Goal: Task Accomplishment & Management: Manage account settings

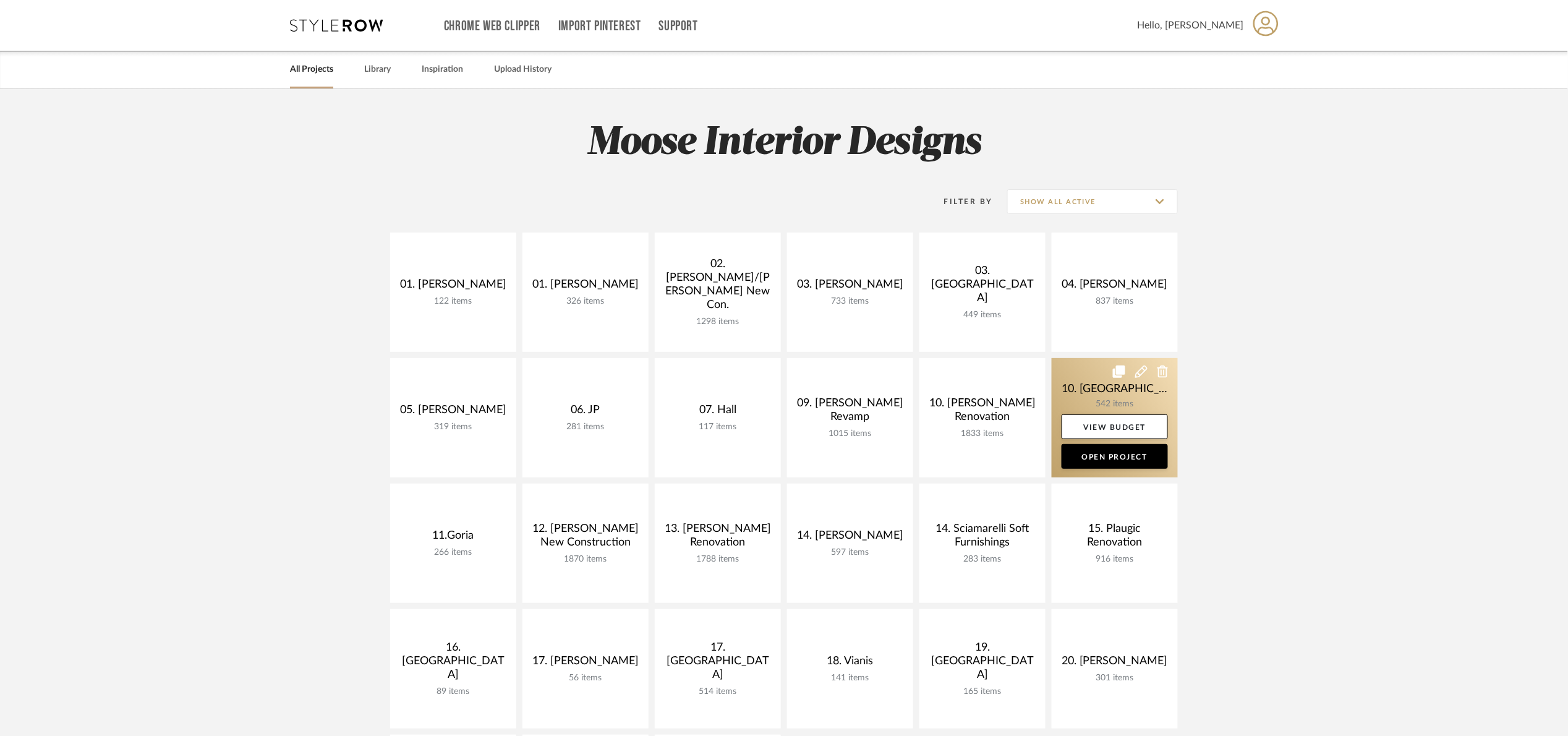
click at [1085, 379] on link at bounding box center [1115, 417] width 126 height 119
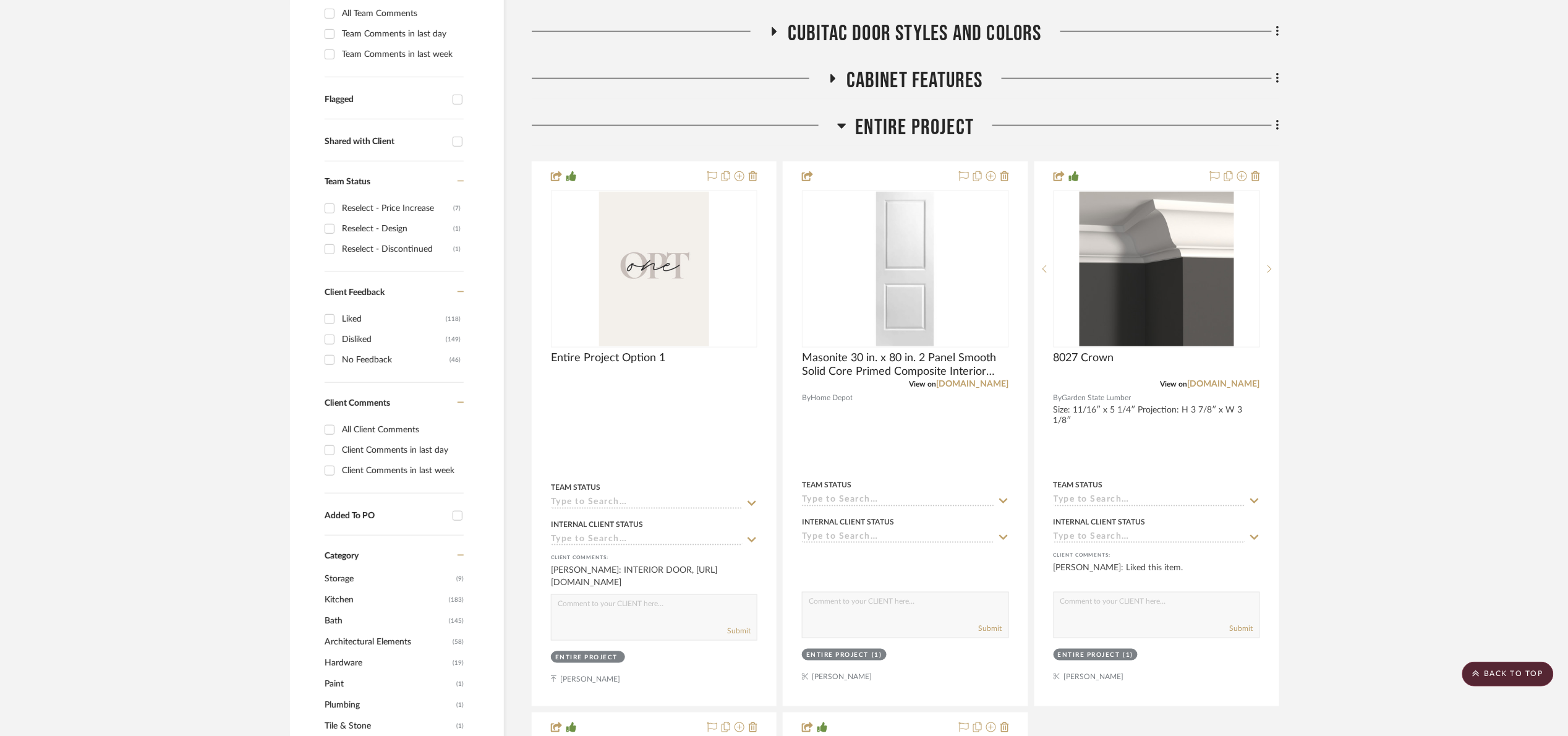
scroll to position [278, 0]
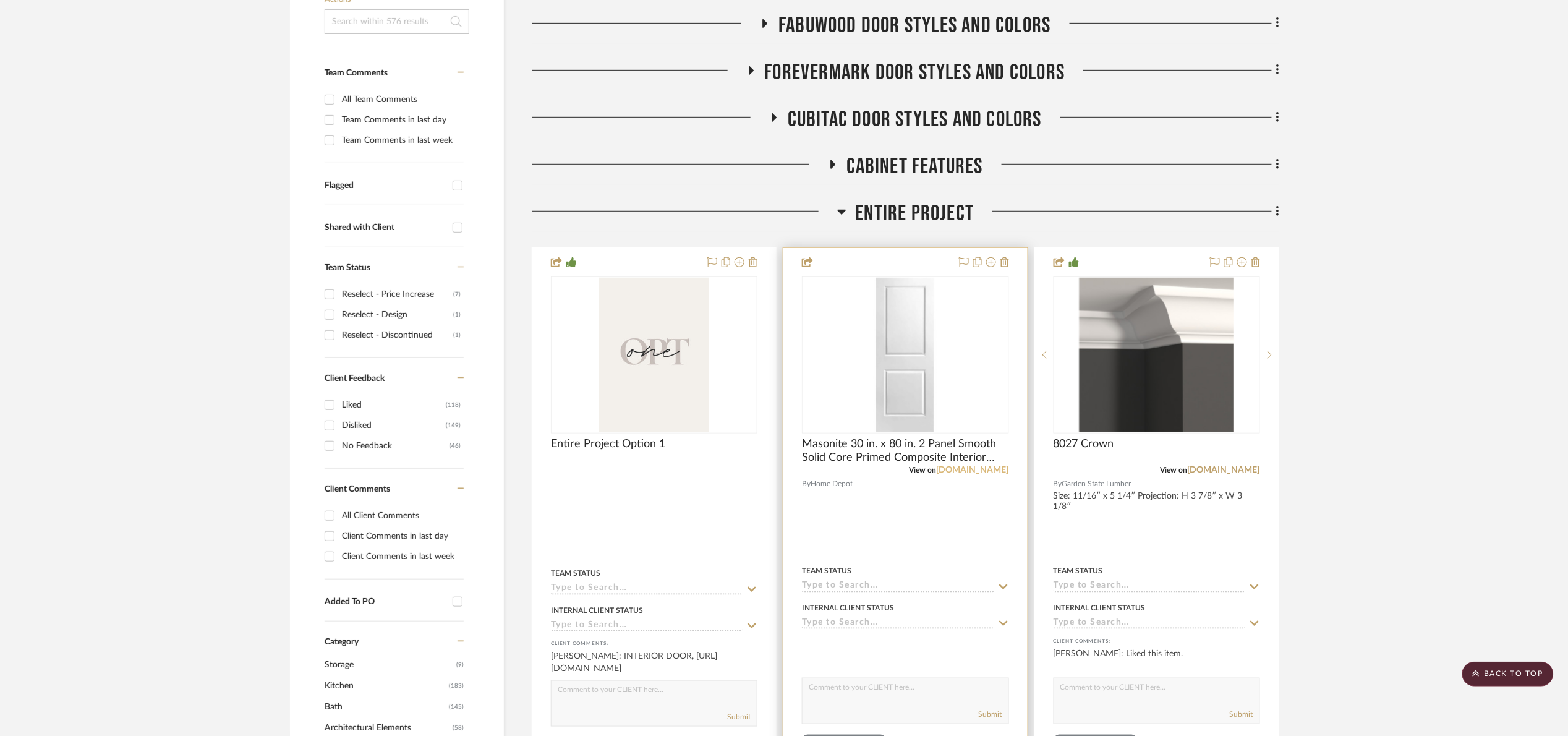
click at [974, 469] on link "homedepot.com" at bounding box center [973, 471] width 72 height 9
click at [937, 466] on link "homedepot.com" at bounding box center [973, 471] width 72 height 9
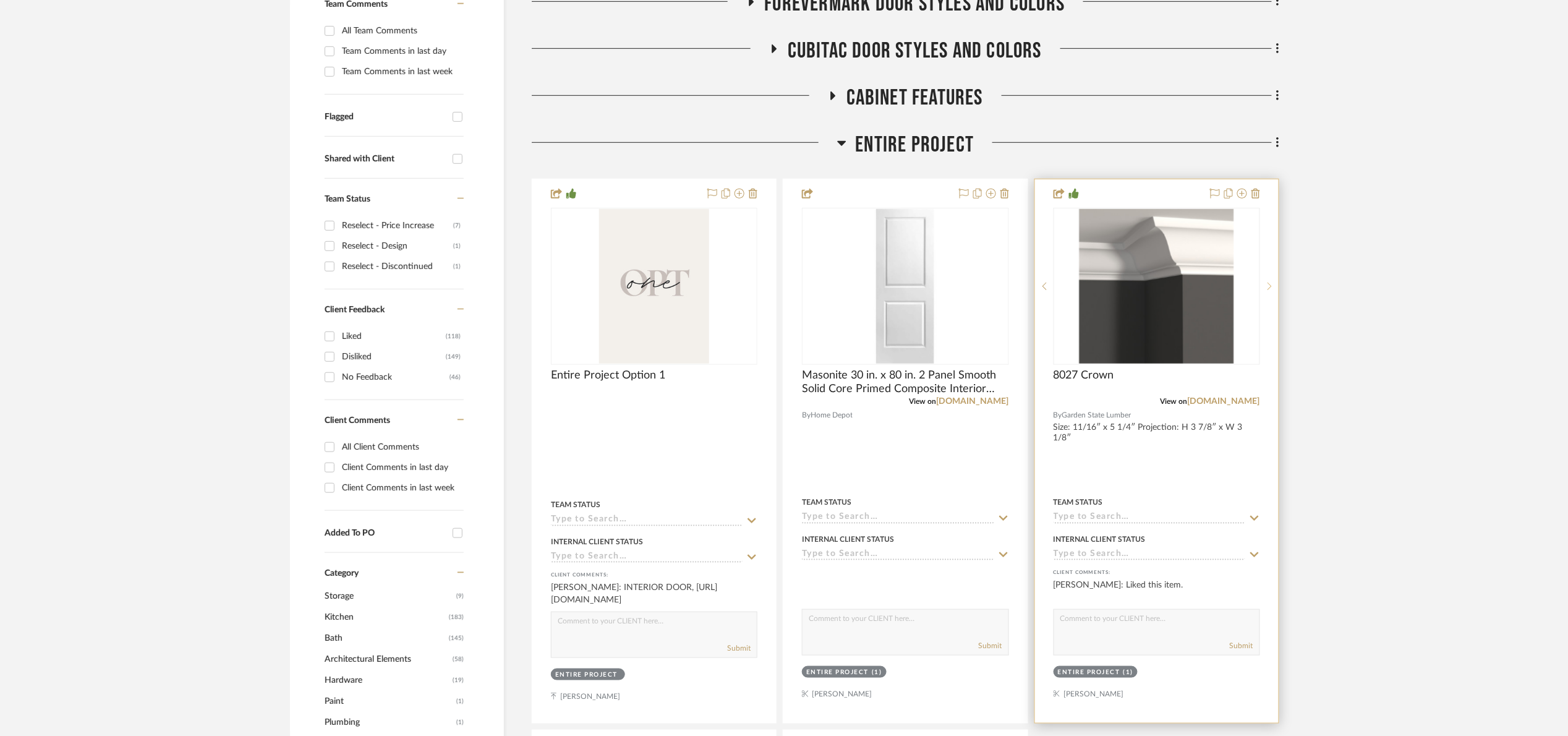
scroll to position [372, 0]
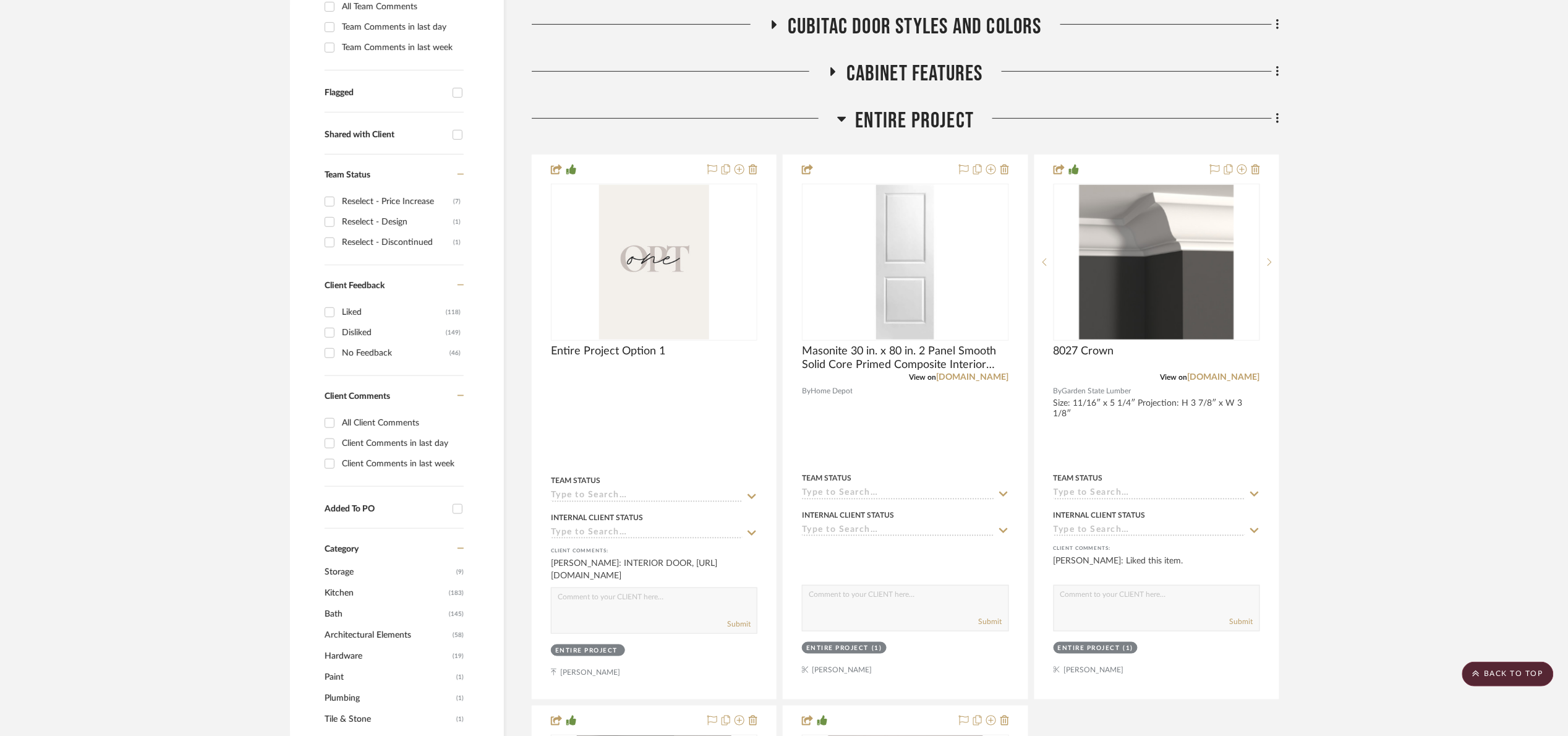
click at [939, 115] on span "Entire Project" at bounding box center [916, 121] width 119 height 27
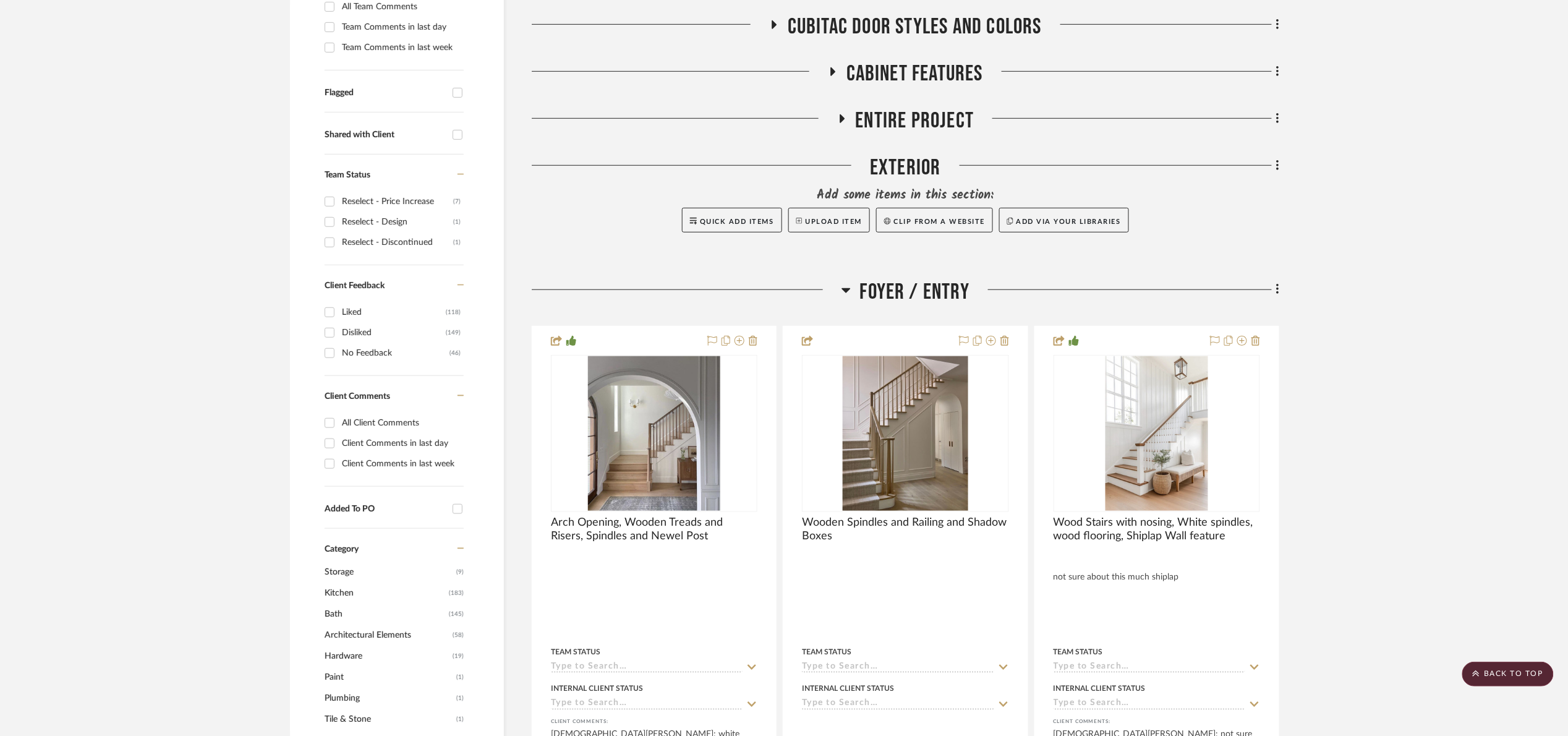
click at [923, 290] on span "Foyer / Entry" at bounding box center [916, 292] width 110 height 27
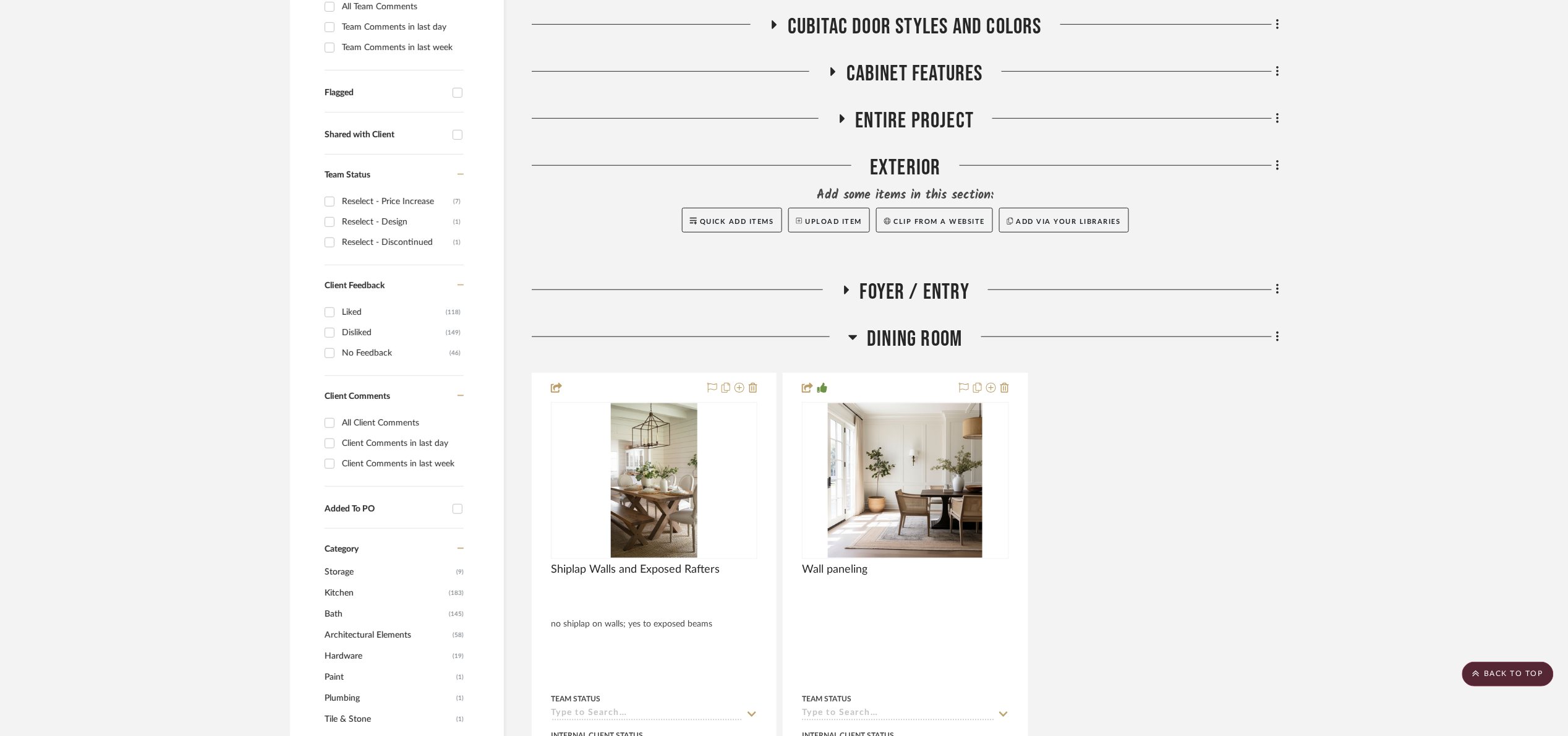
click at [933, 346] on span "Dining Room" at bounding box center [914, 339] width 95 height 27
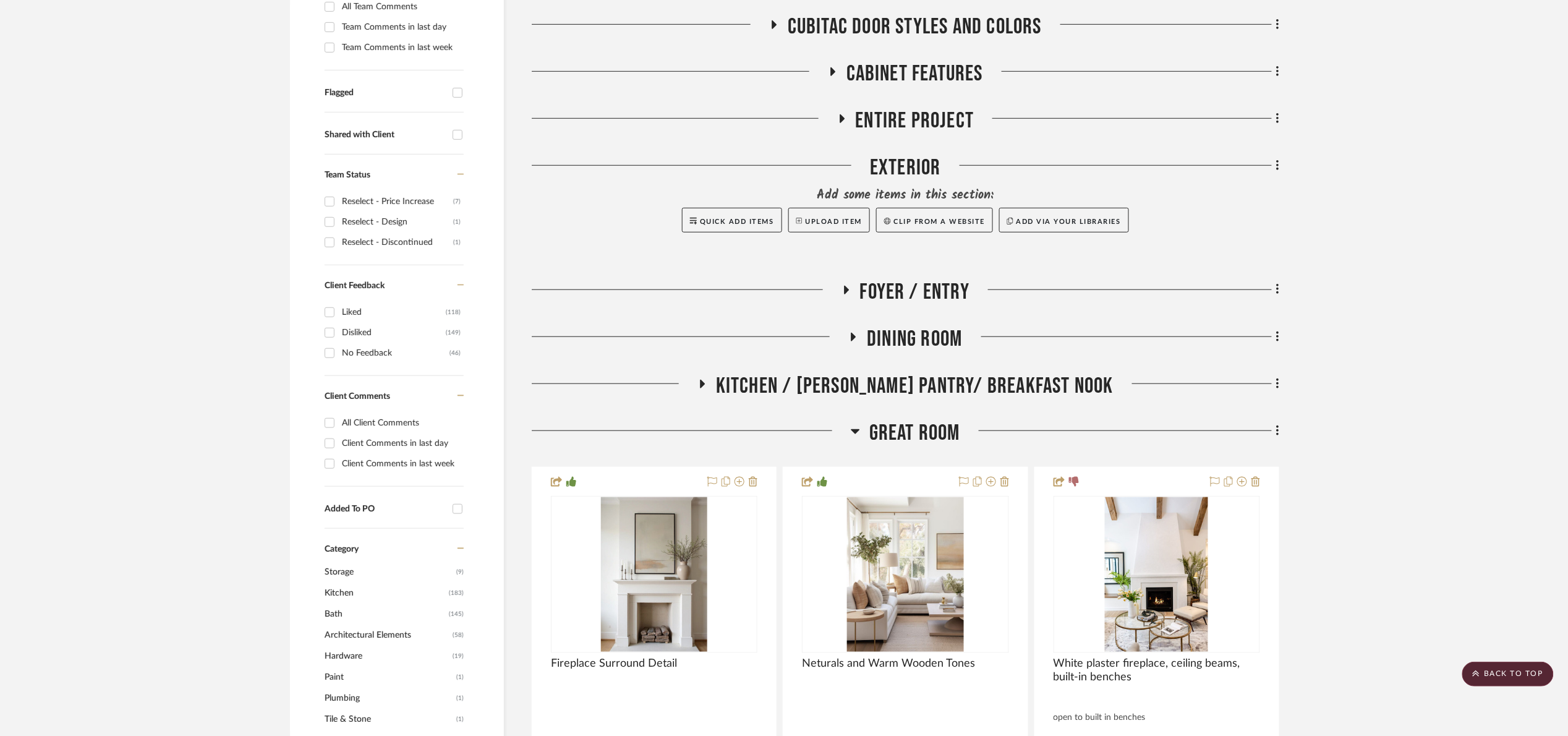
click at [949, 439] on span "Great Room" at bounding box center [915, 433] width 91 height 27
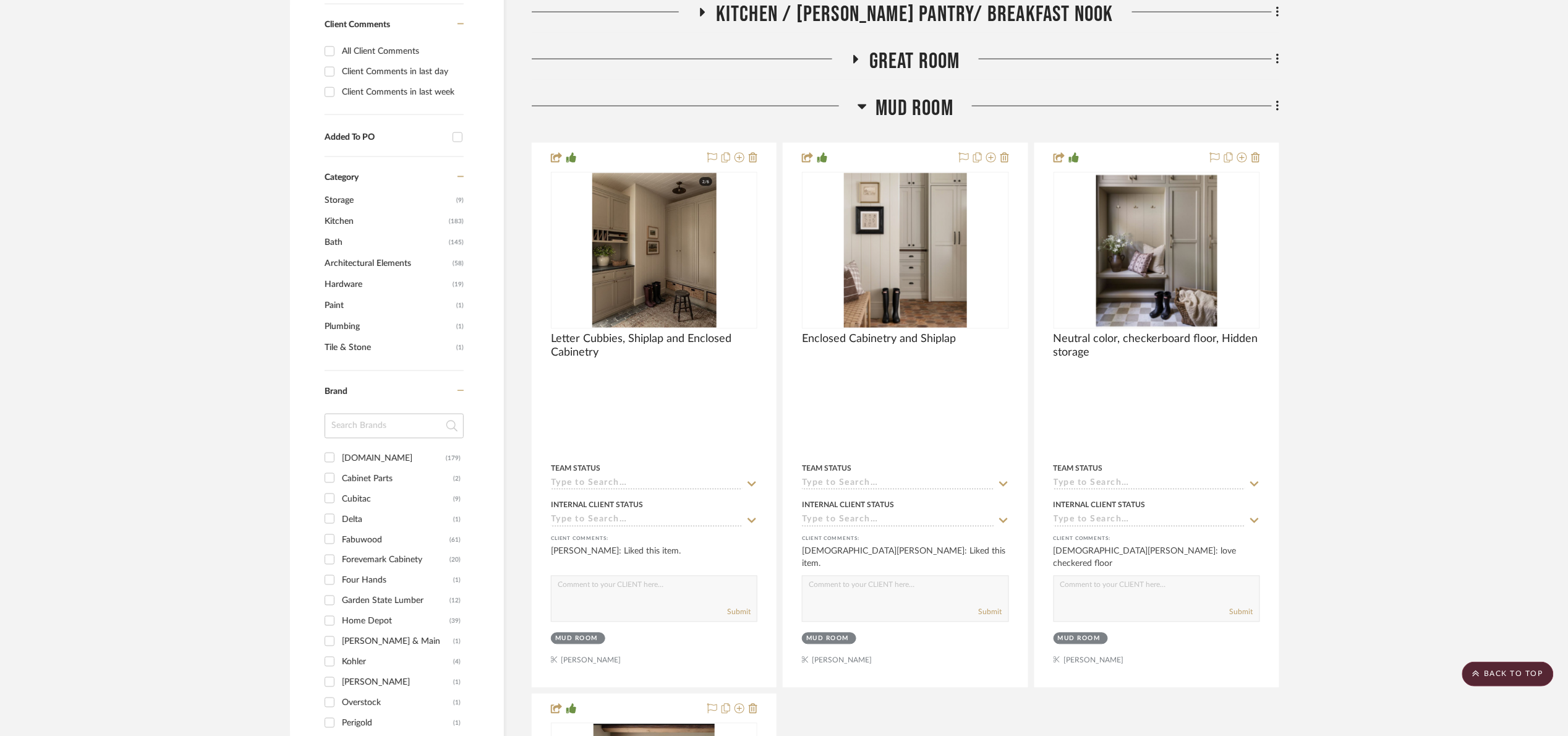
scroll to position [742, 0]
click at [932, 105] on span "Mud Room" at bounding box center [915, 109] width 78 height 27
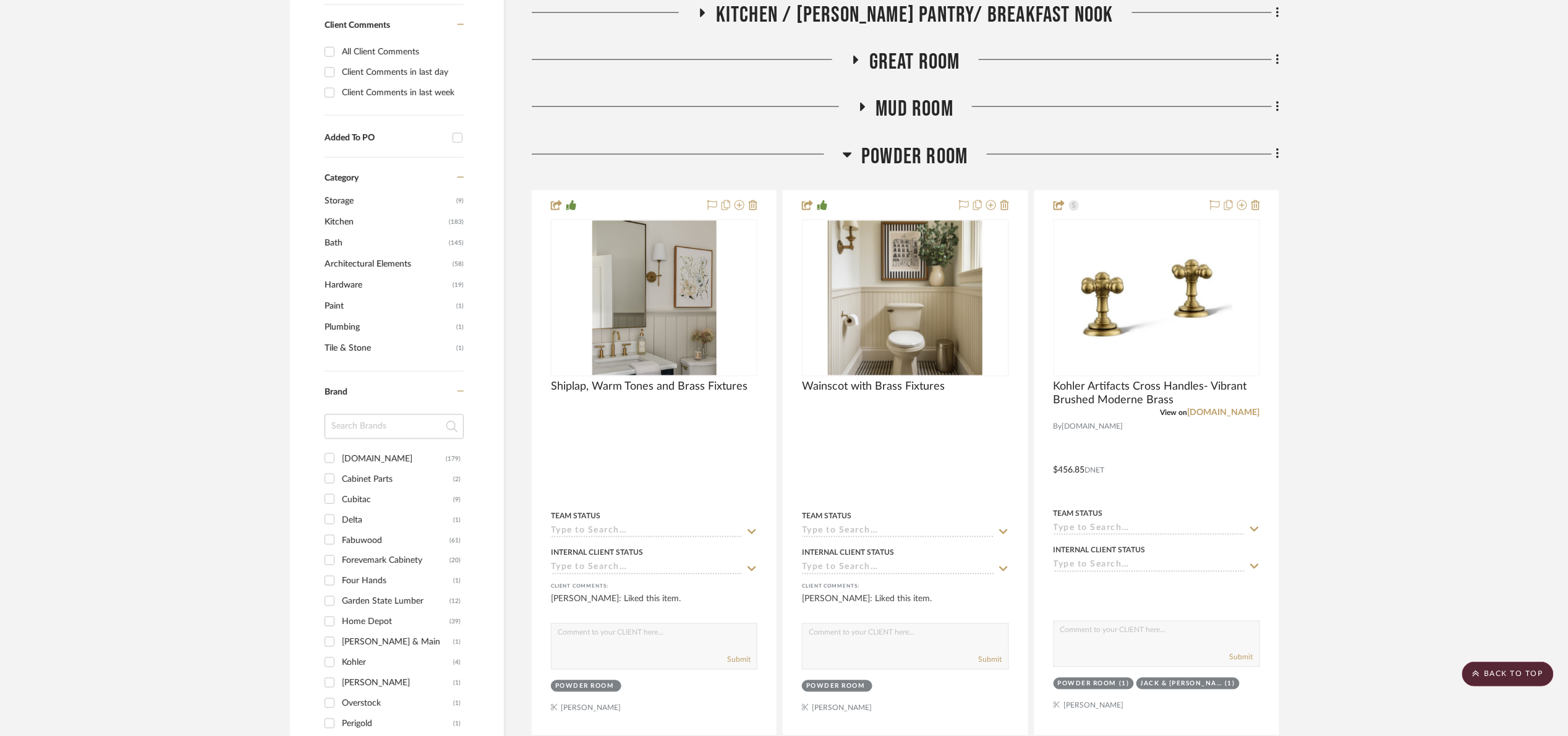
click at [916, 164] on span "Powder Room" at bounding box center [915, 156] width 106 height 27
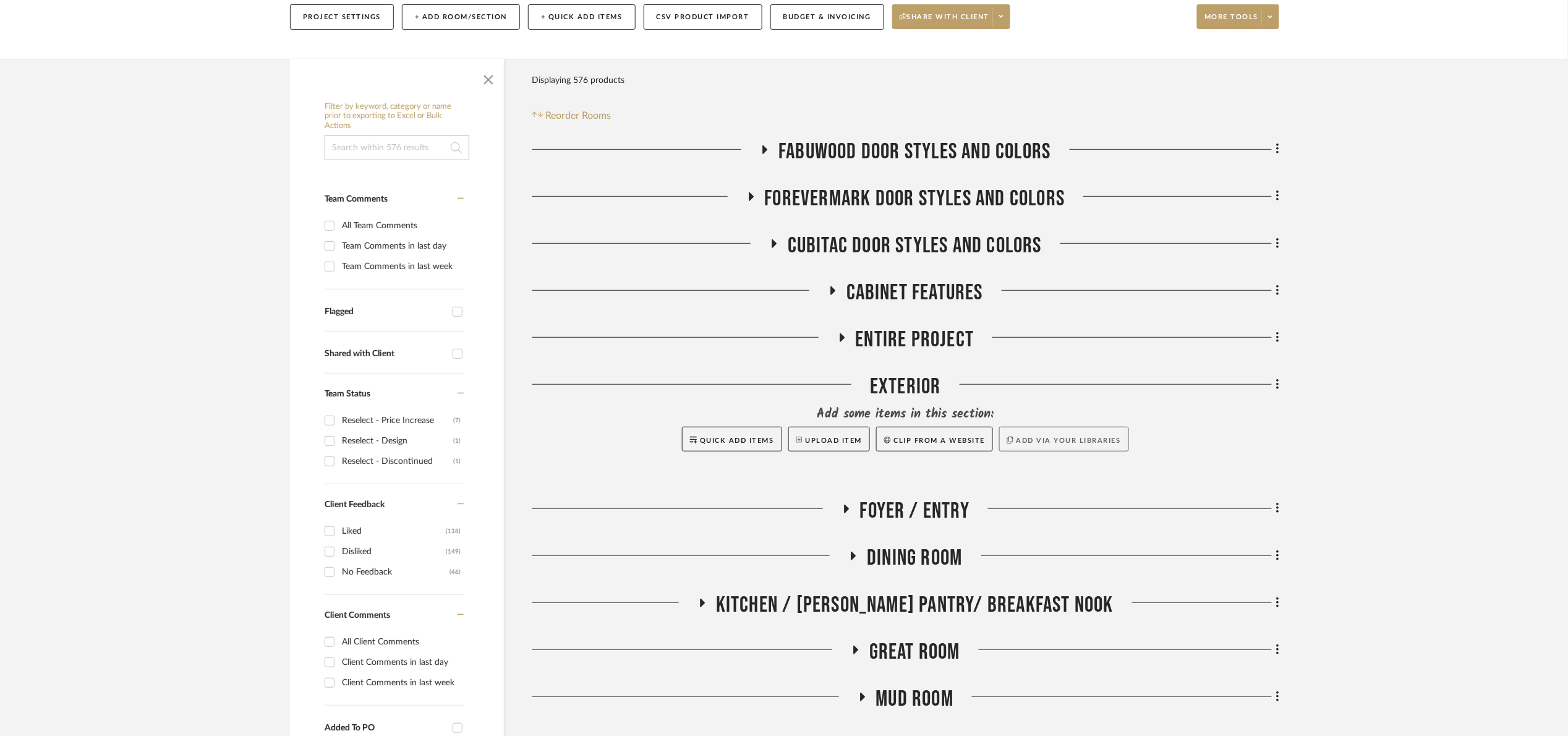
scroll to position [186, 0]
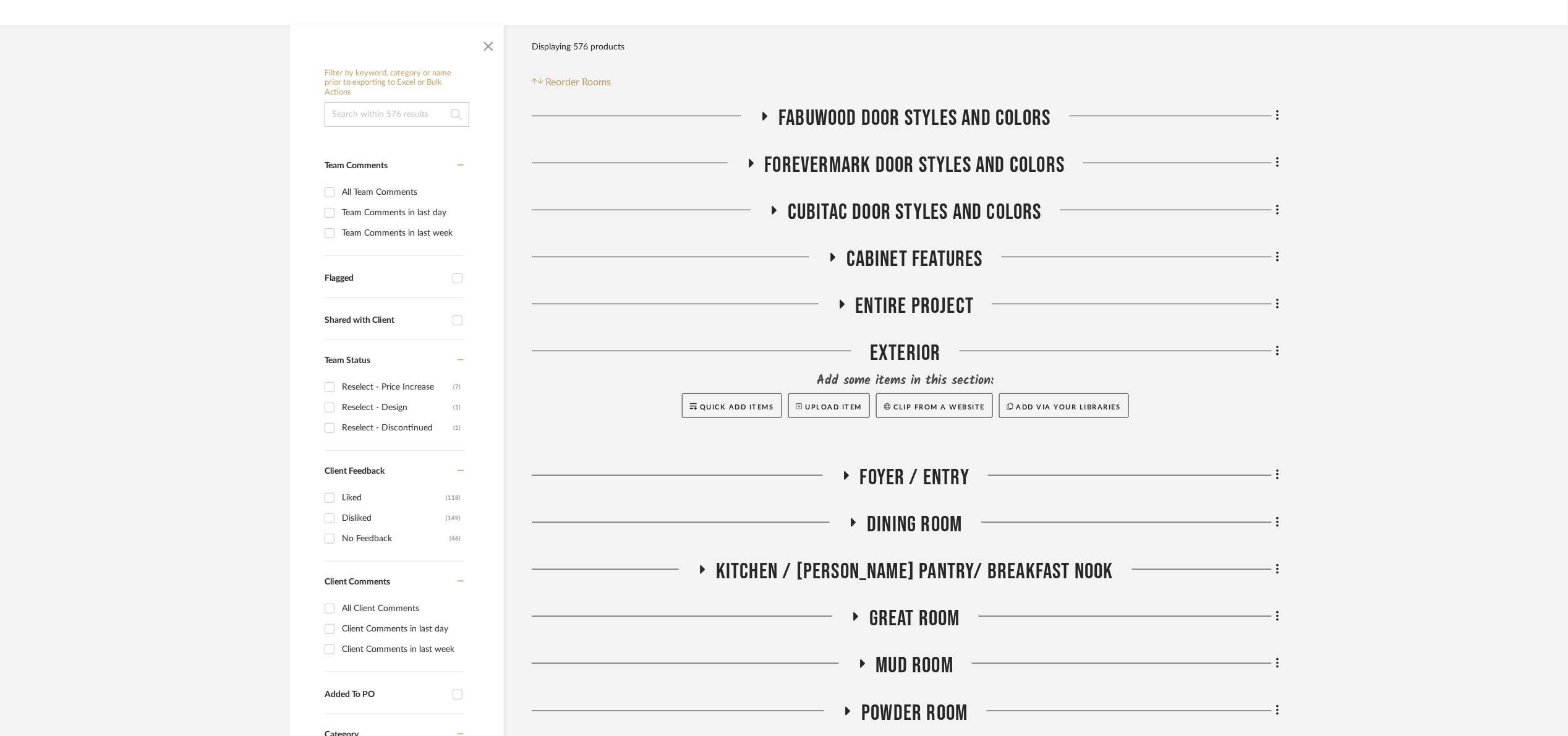
click at [918, 297] on span "Entire Project" at bounding box center [916, 306] width 119 height 27
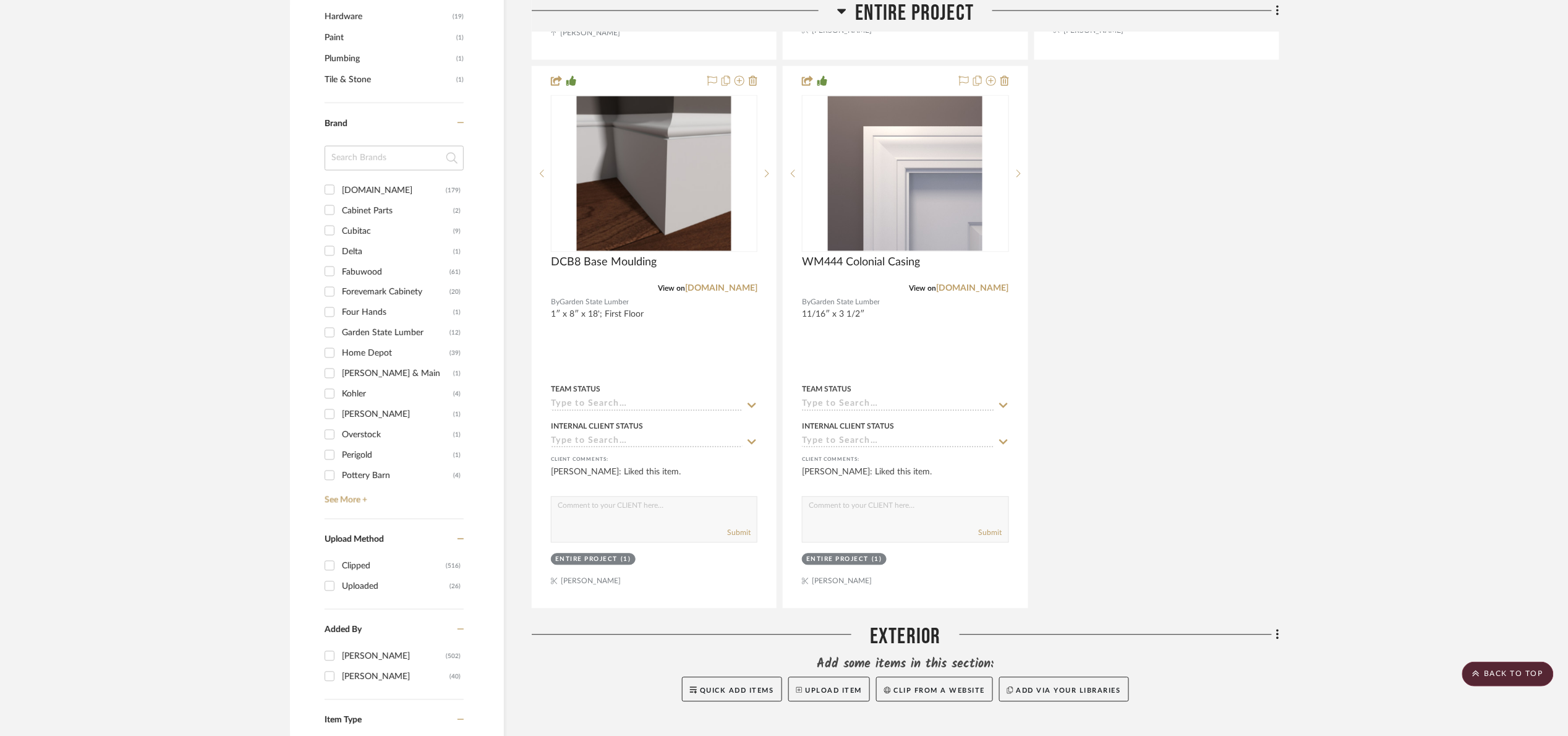
scroll to position [928, 0]
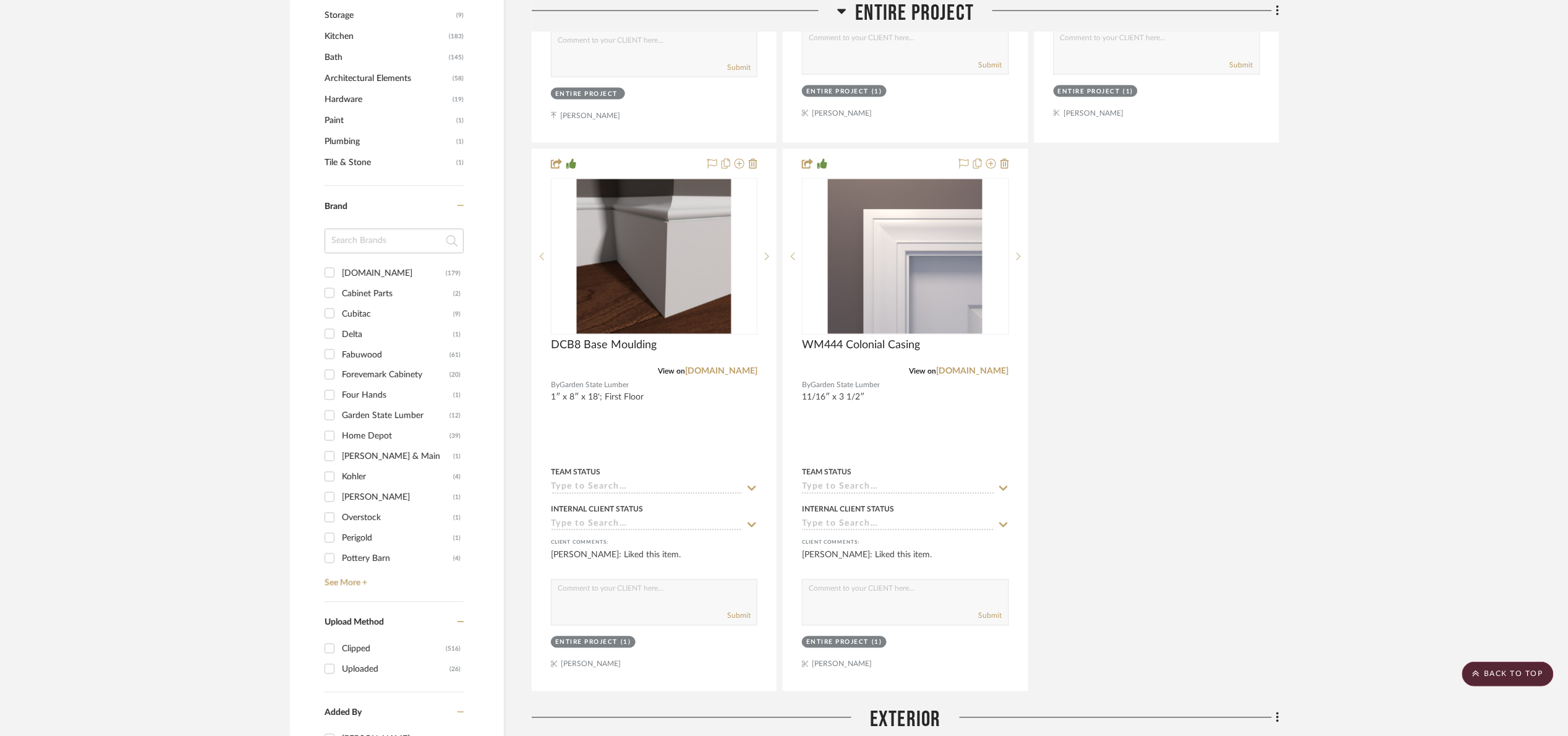
drag, startPoint x: 1244, startPoint y: 394, endPoint x: 1189, endPoint y: 520, distance: 137.5
click at [1244, 394] on div "Entire Project Option 1 Team Status Internal Client Status client Comments: Kat…" at bounding box center [906, 144] width 748 height 1094
click at [1177, 326] on div "Entire Project Option 1 Team Status Internal Client Status client Comments: Kat…" at bounding box center [906, 144] width 748 height 1094
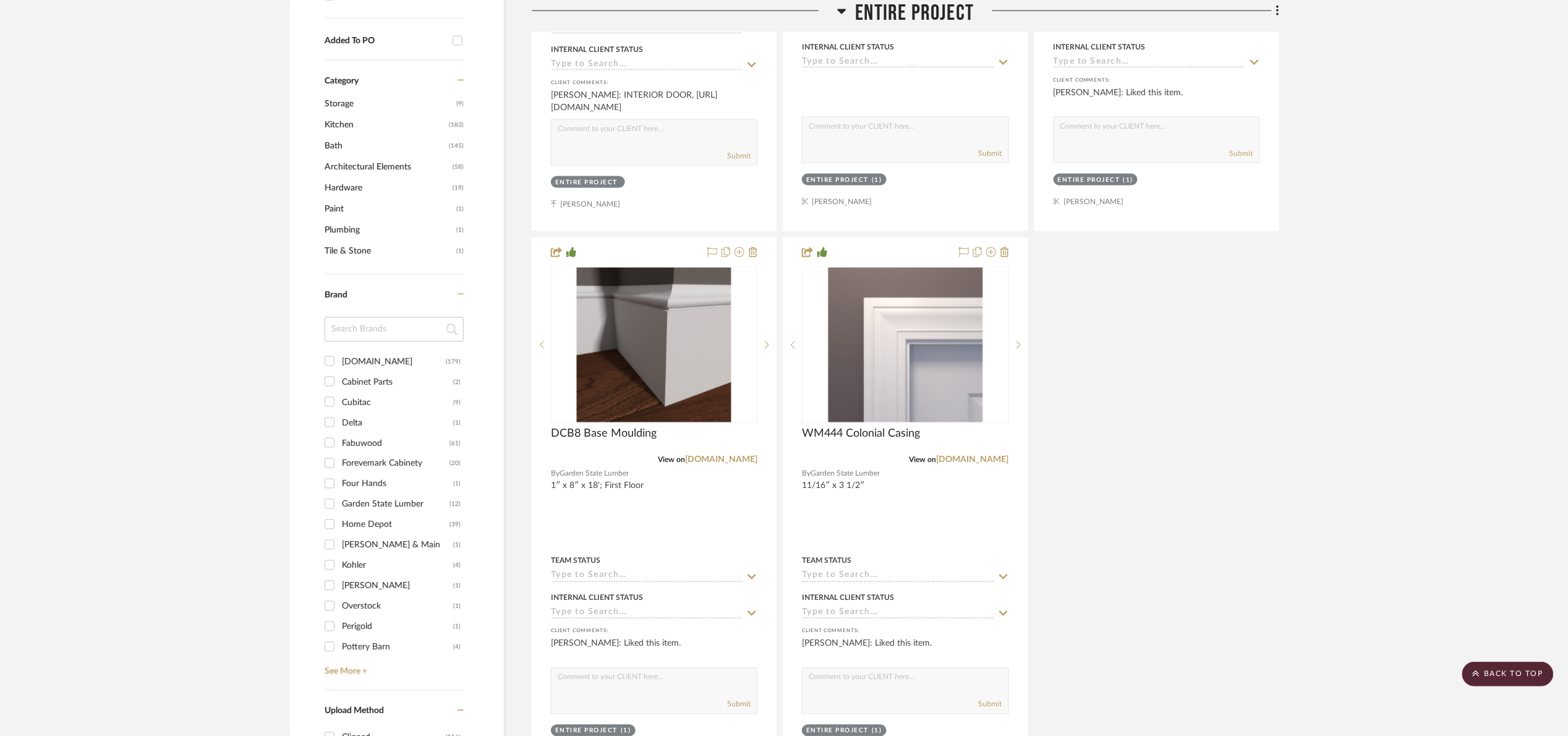
scroll to position [835, 0]
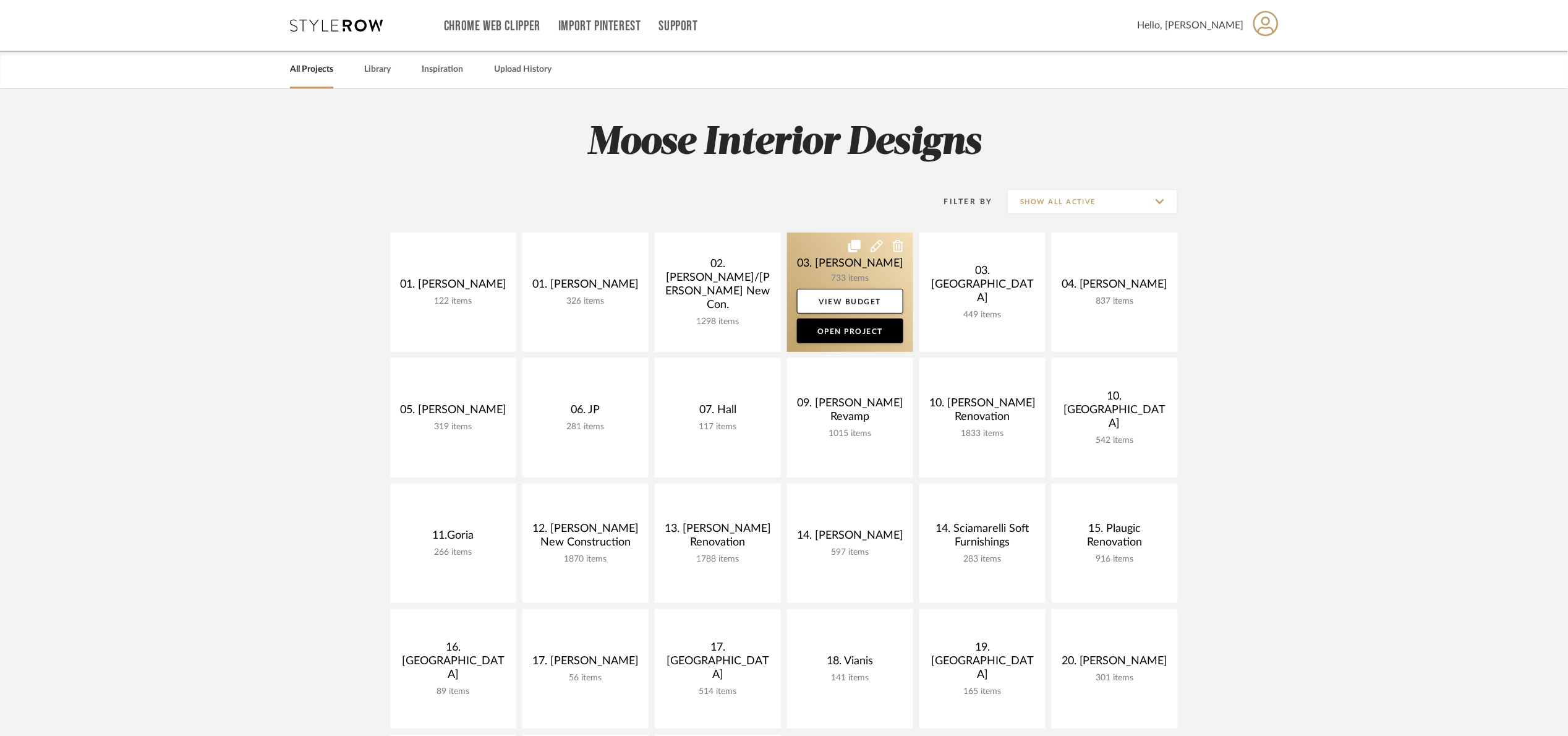
click at [830, 273] on link at bounding box center [850, 292] width 126 height 119
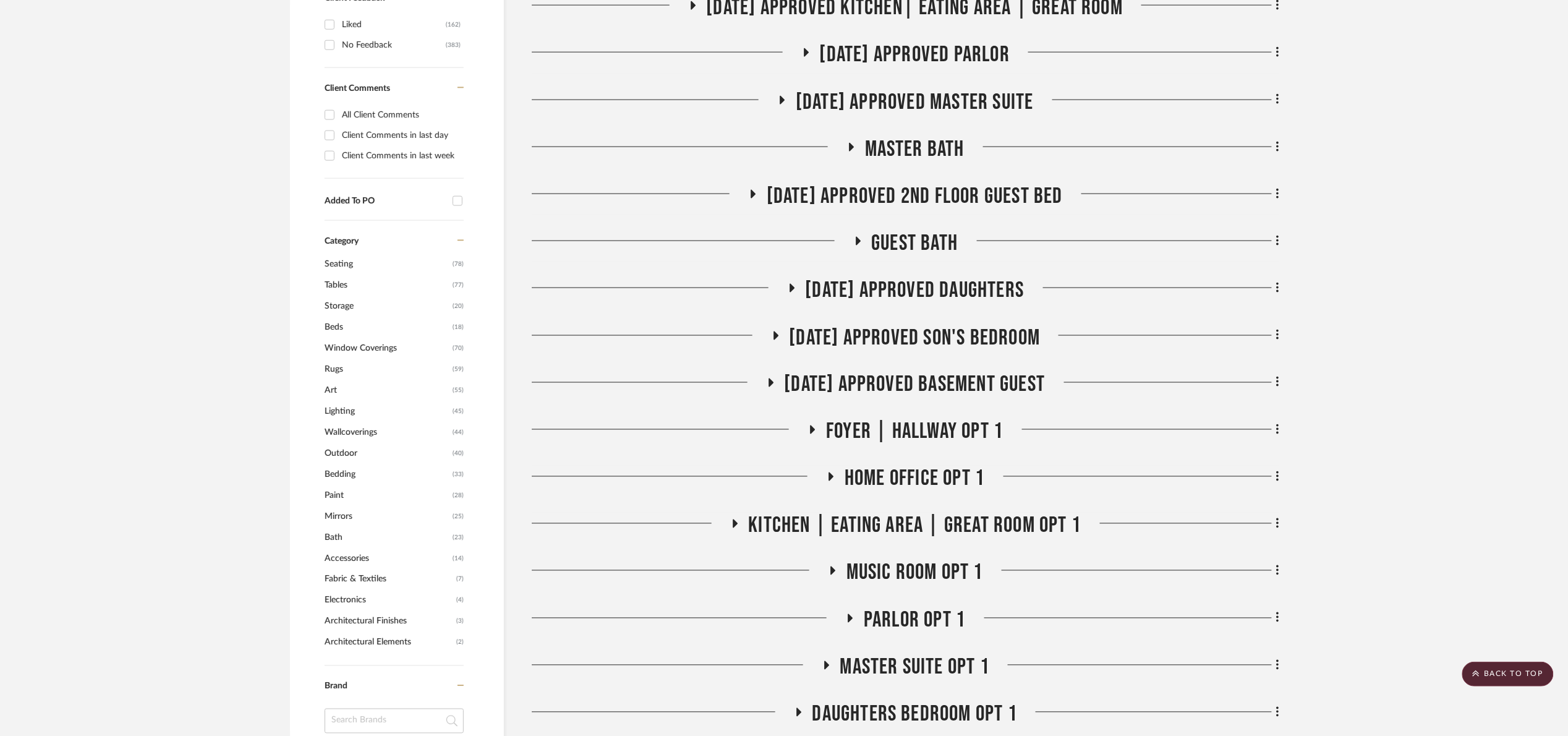
scroll to position [650, 0]
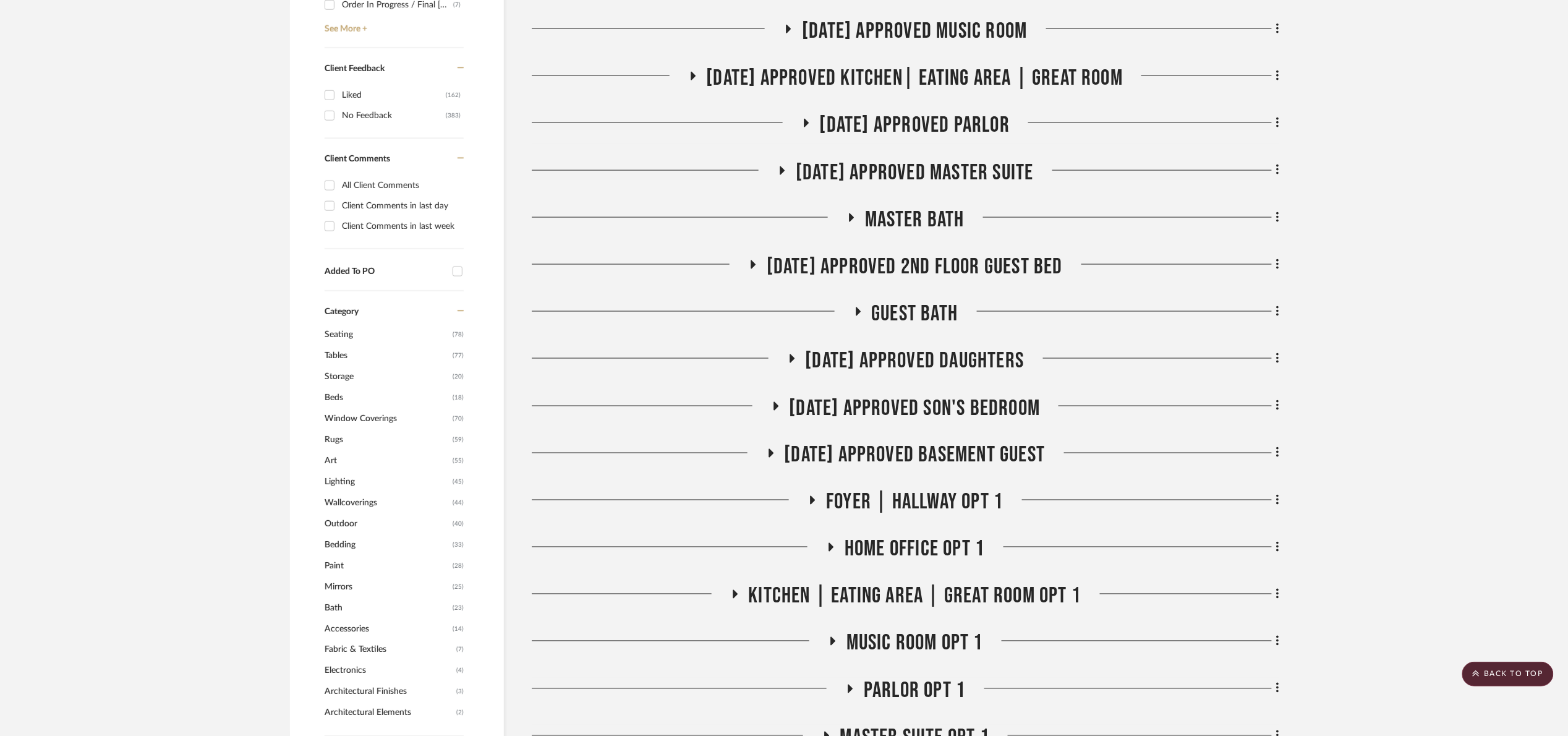
click at [890, 169] on span "[DATE] Approved Master Suite" at bounding box center [915, 173] width 238 height 27
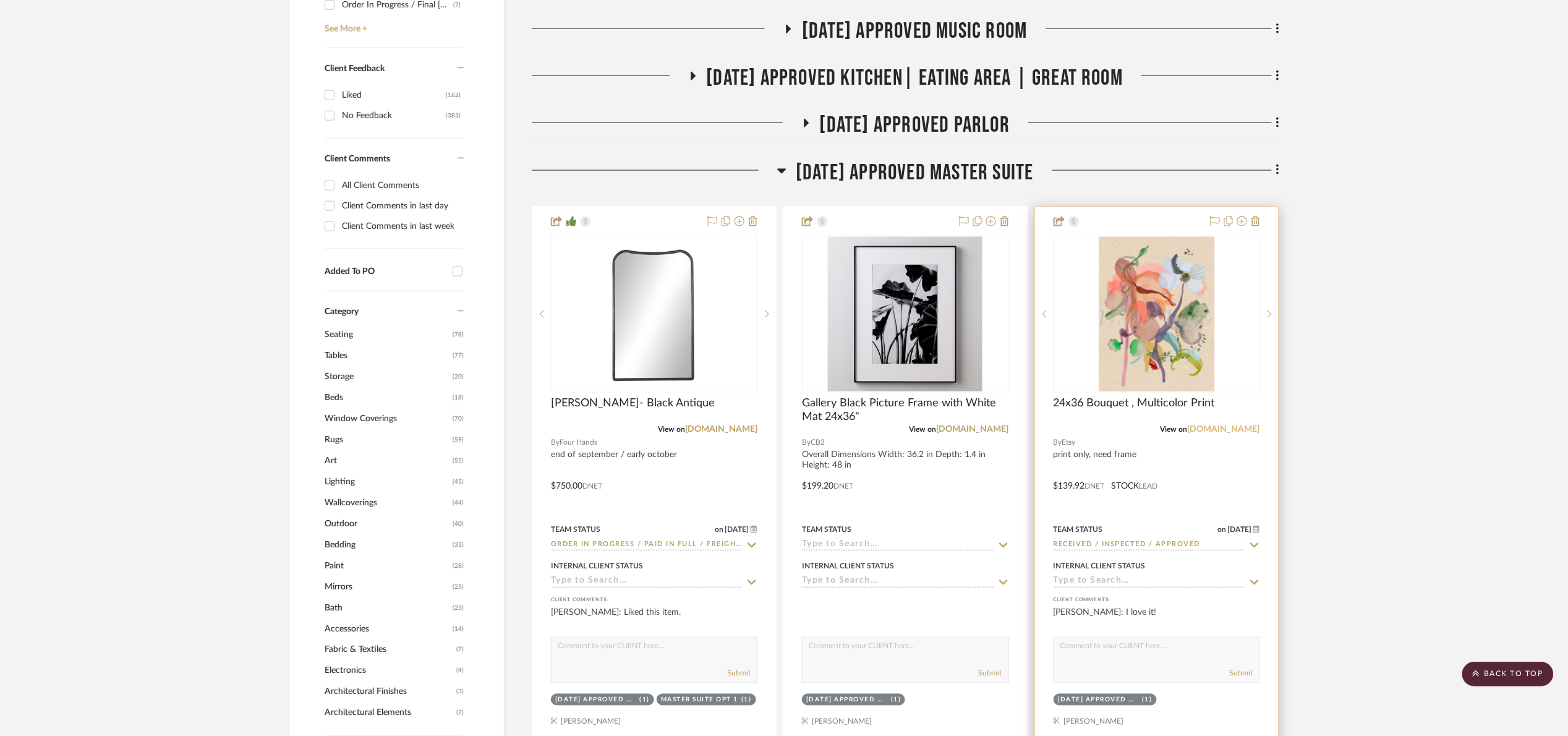
click at [1240, 431] on link "[DOMAIN_NAME]" at bounding box center [1224, 430] width 72 height 9
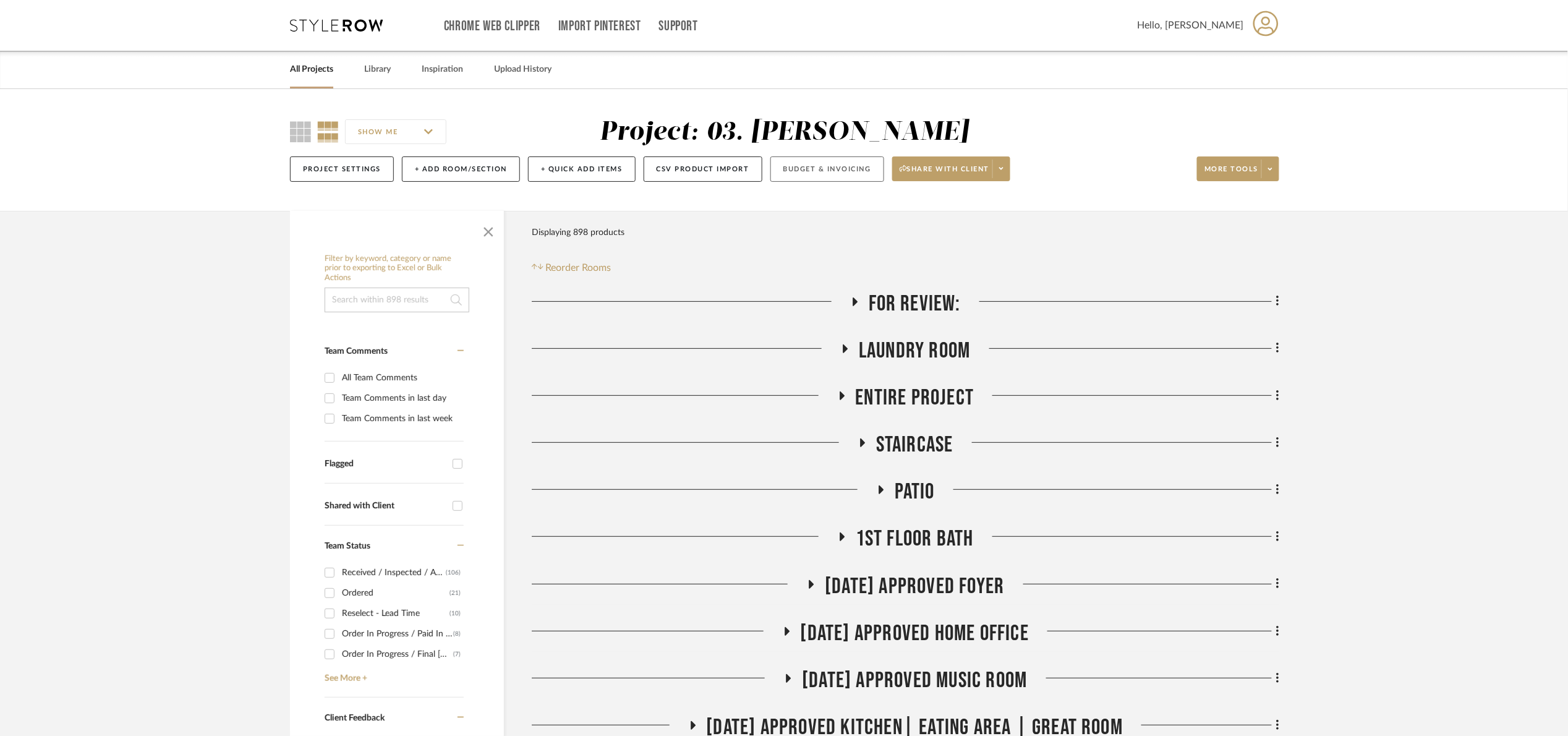
click at [856, 171] on button "Budget & Invoicing" at bounding box center [827, 169] width 114 height 25
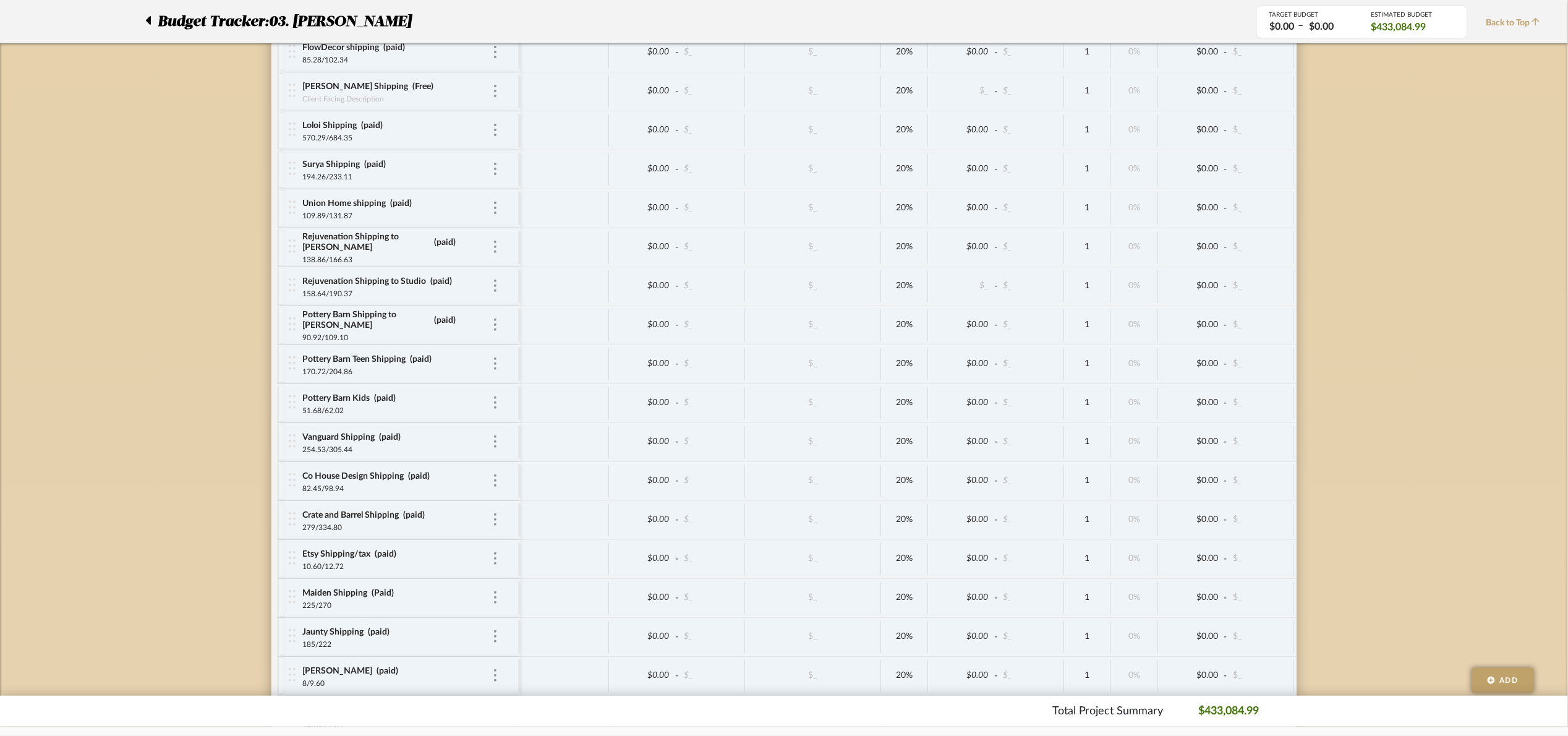
scroll to position [3395, 0]
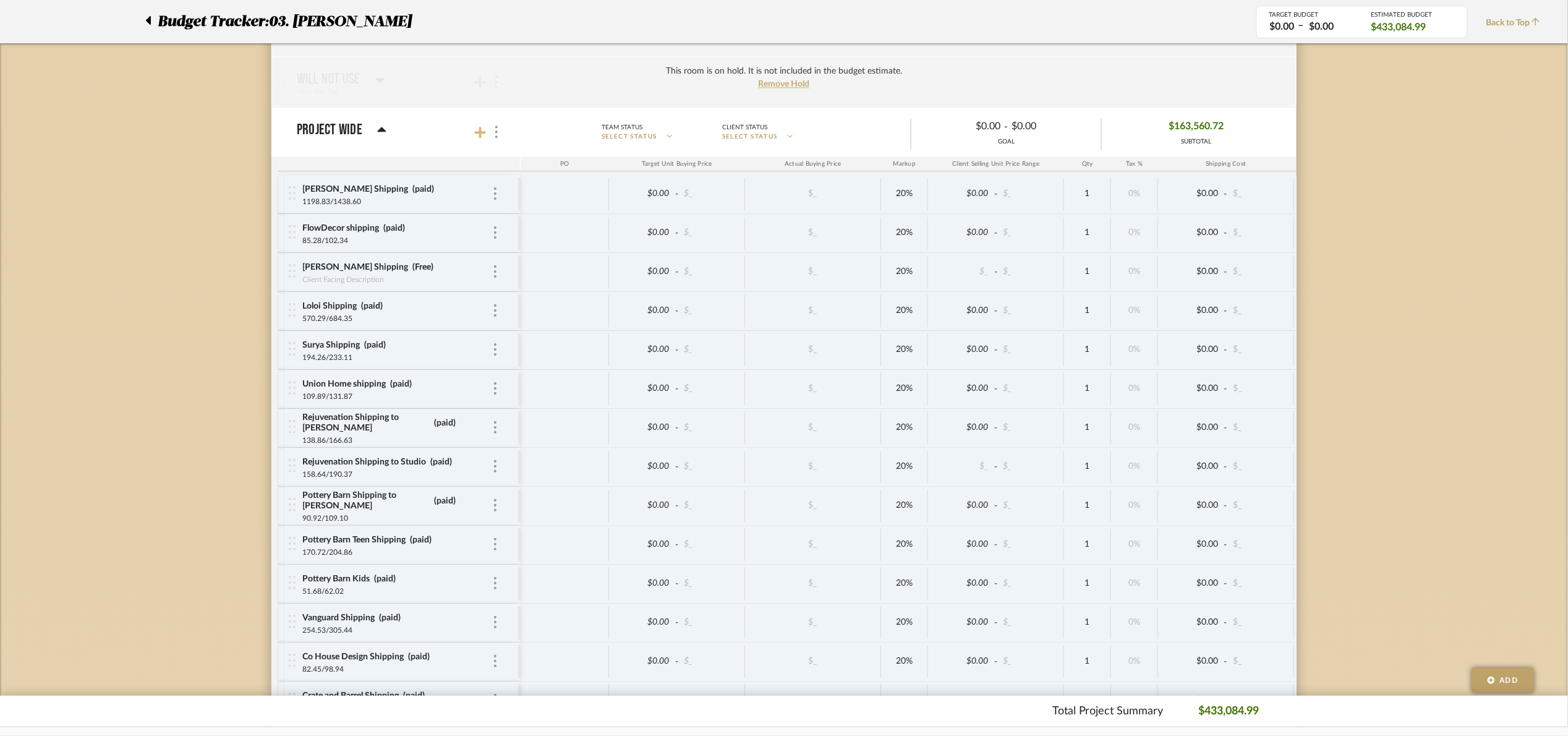
click at [477, 138] on icon at bounding box center [480, 132] width 11 height 12
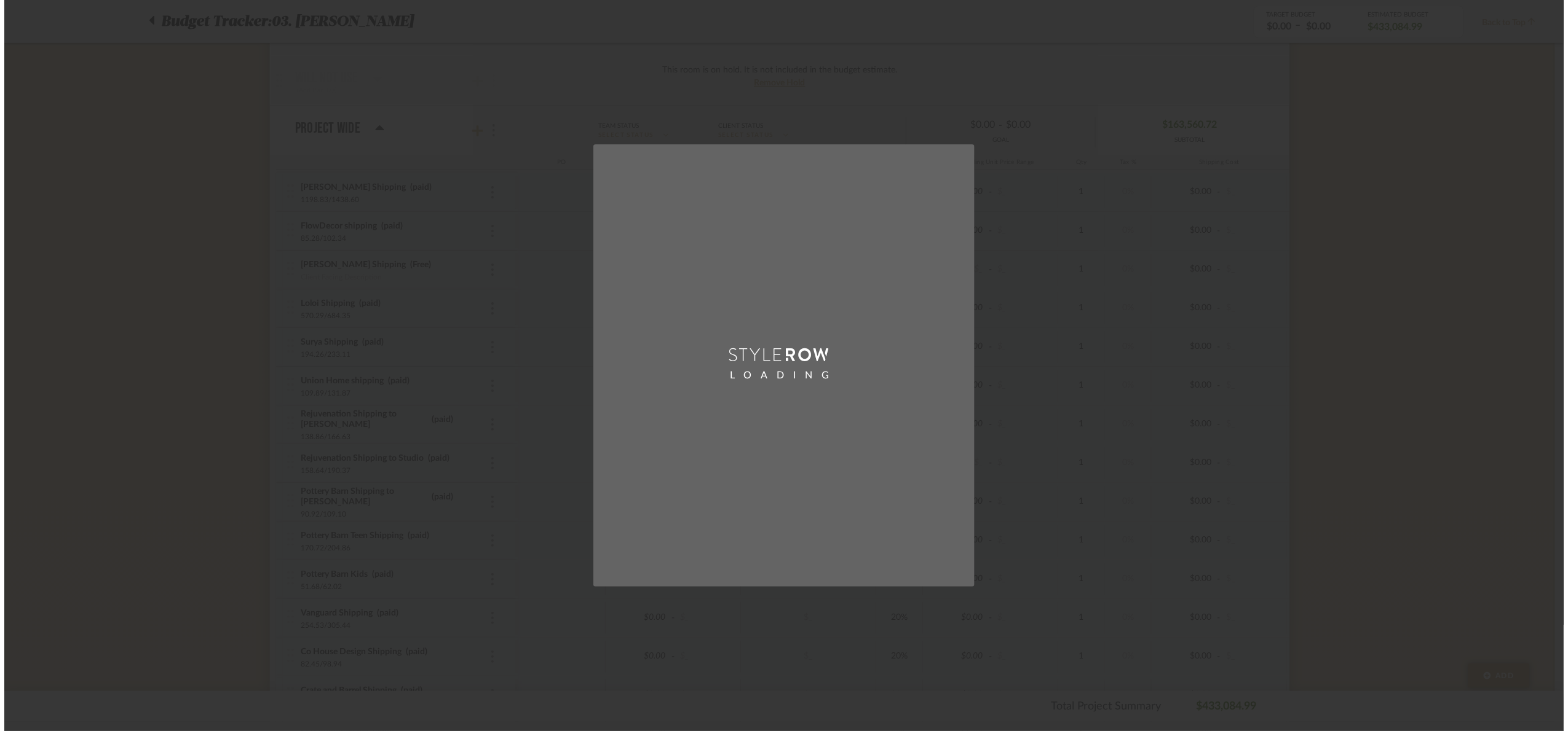
scroll to position [0, 0]
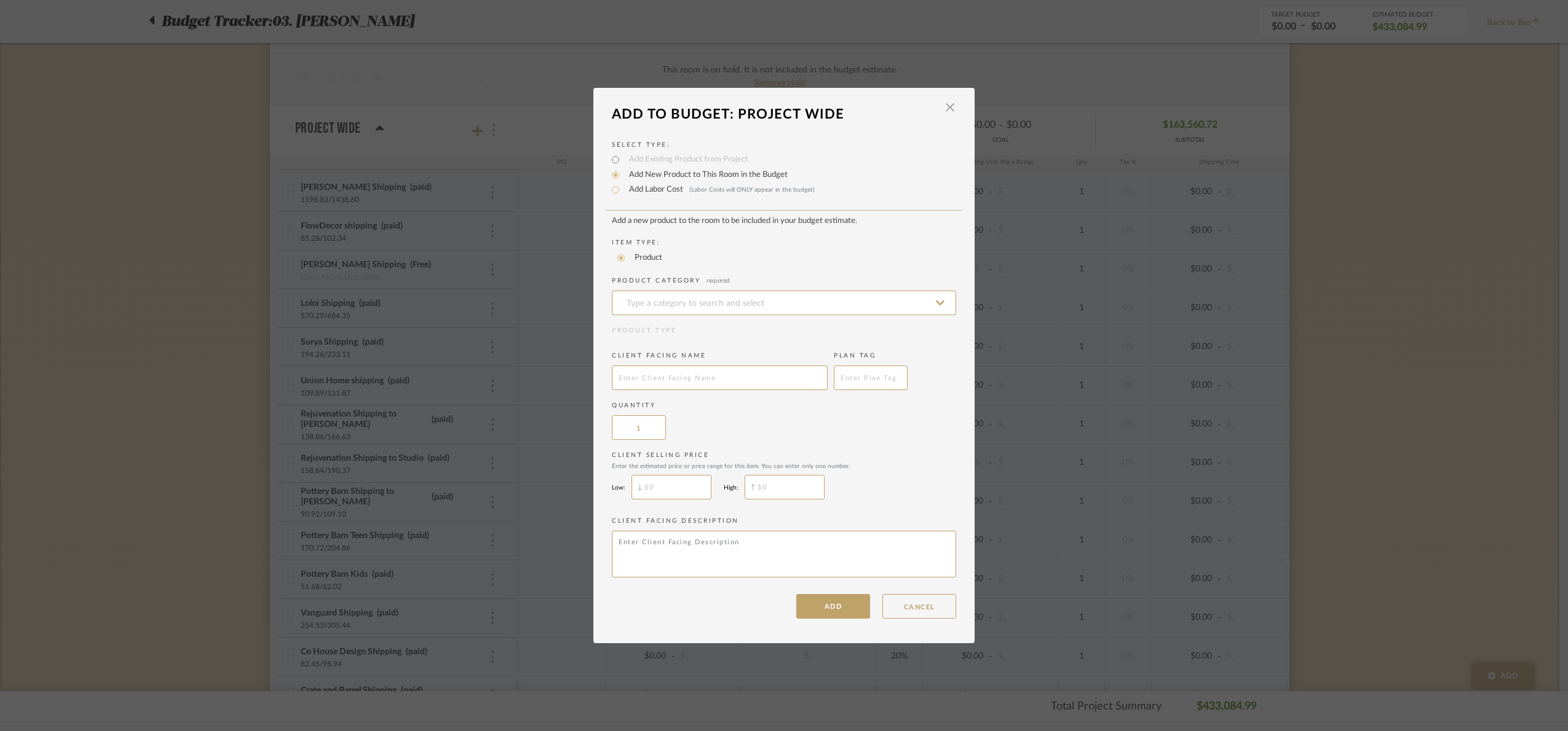
click at [639, 192] on label "Add Labor Cost (Labor Costs will ONLY appear in the budget)" at bounding box center [718, 190] width 192 height 12
click at [623, 192] on input "Add Labor Cost (Labor Costs will ONLY appear in the budget)" at bounding box center [615, 190] width 15 height 15
radio input "true"
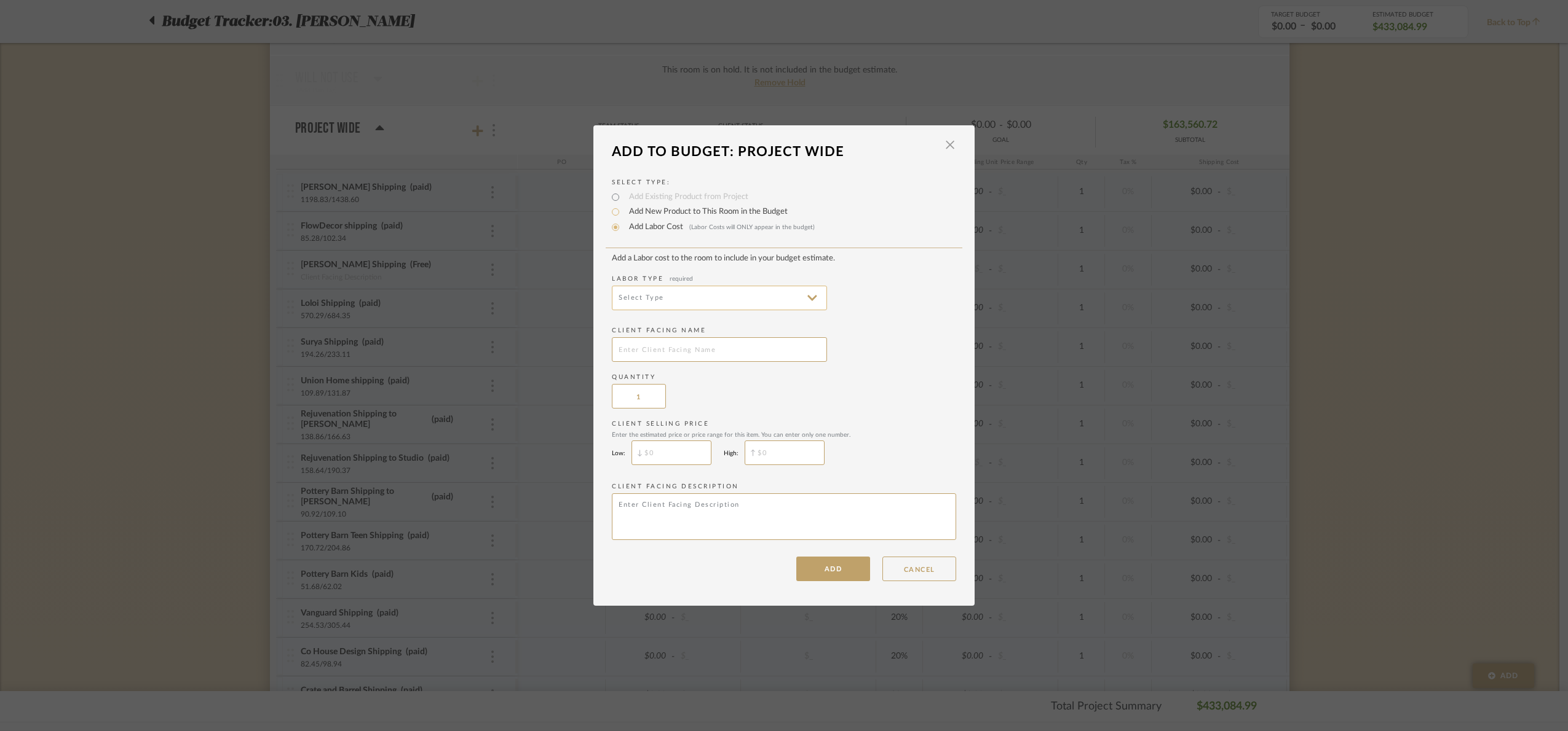
click at [666, 294] on input at bounding box center [719, 298] width 215 height 25
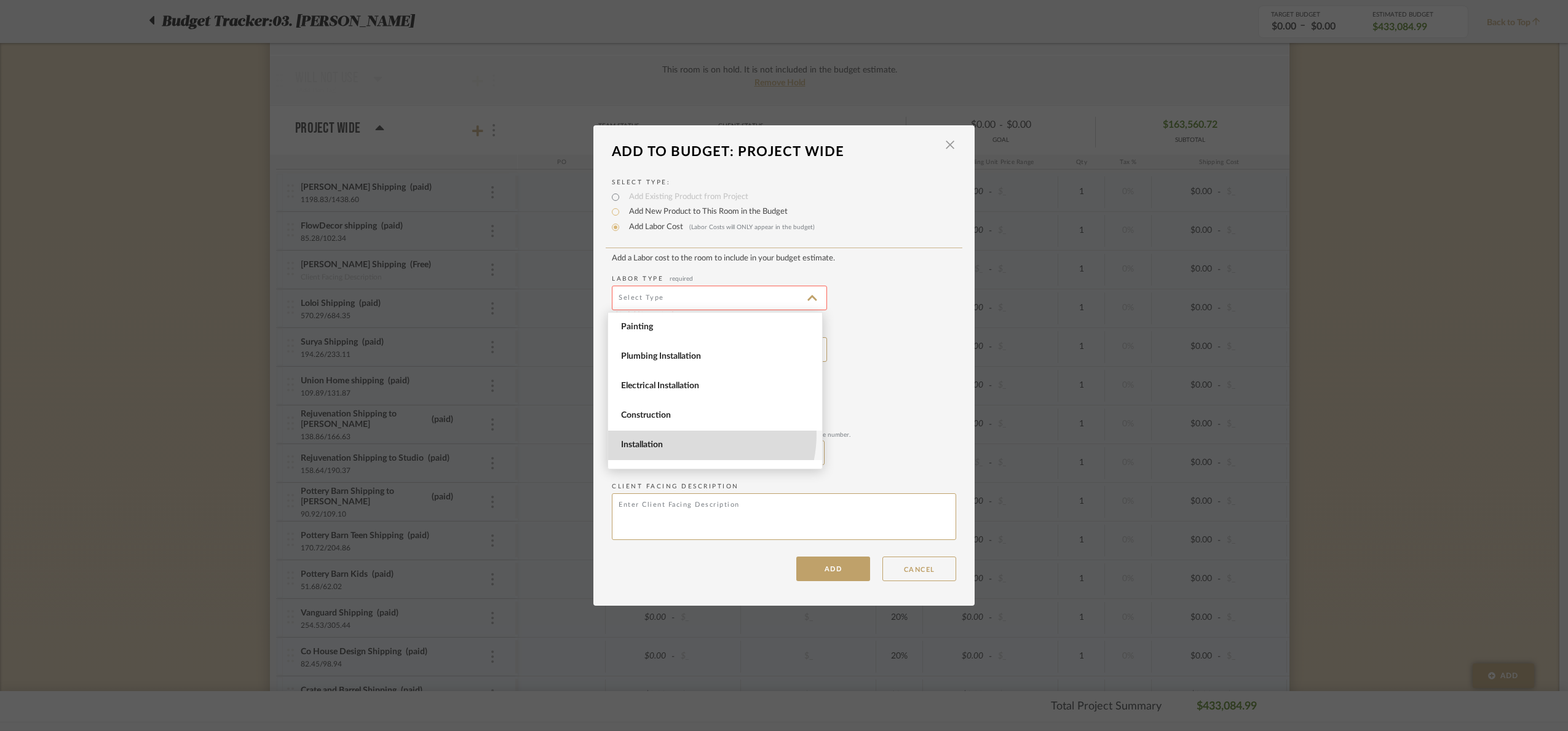
click at [682, 434] on span "Installation" at bounding box center [715, 445] width 214 height 29
type input "Installation"
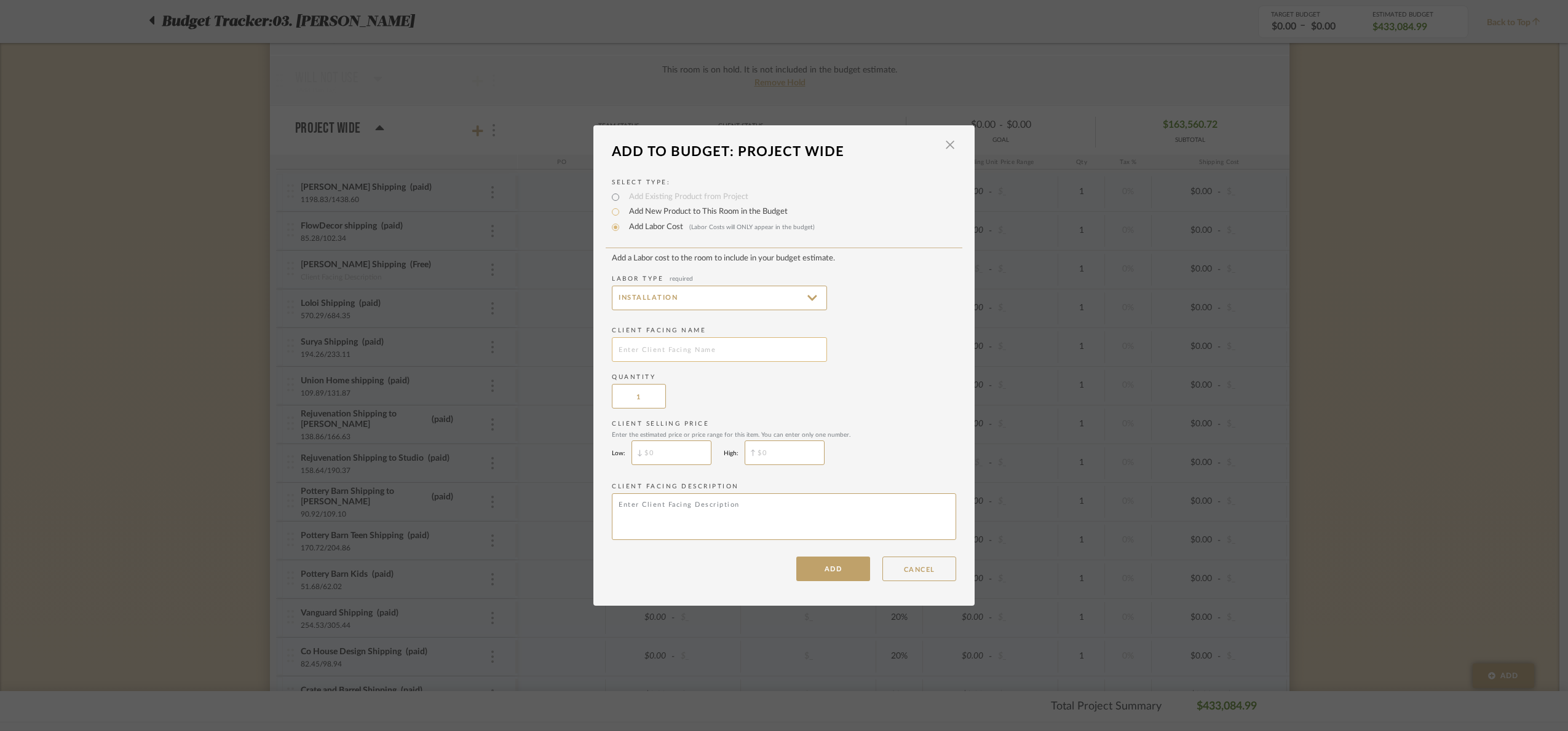
click at [664, 351] on input "text" at bounding box center [719, 350] width 215 height 25
type input "Wood staining"
click at [834, 580] on button "ADD" at bounding box center [833, 569] width 74 height 25
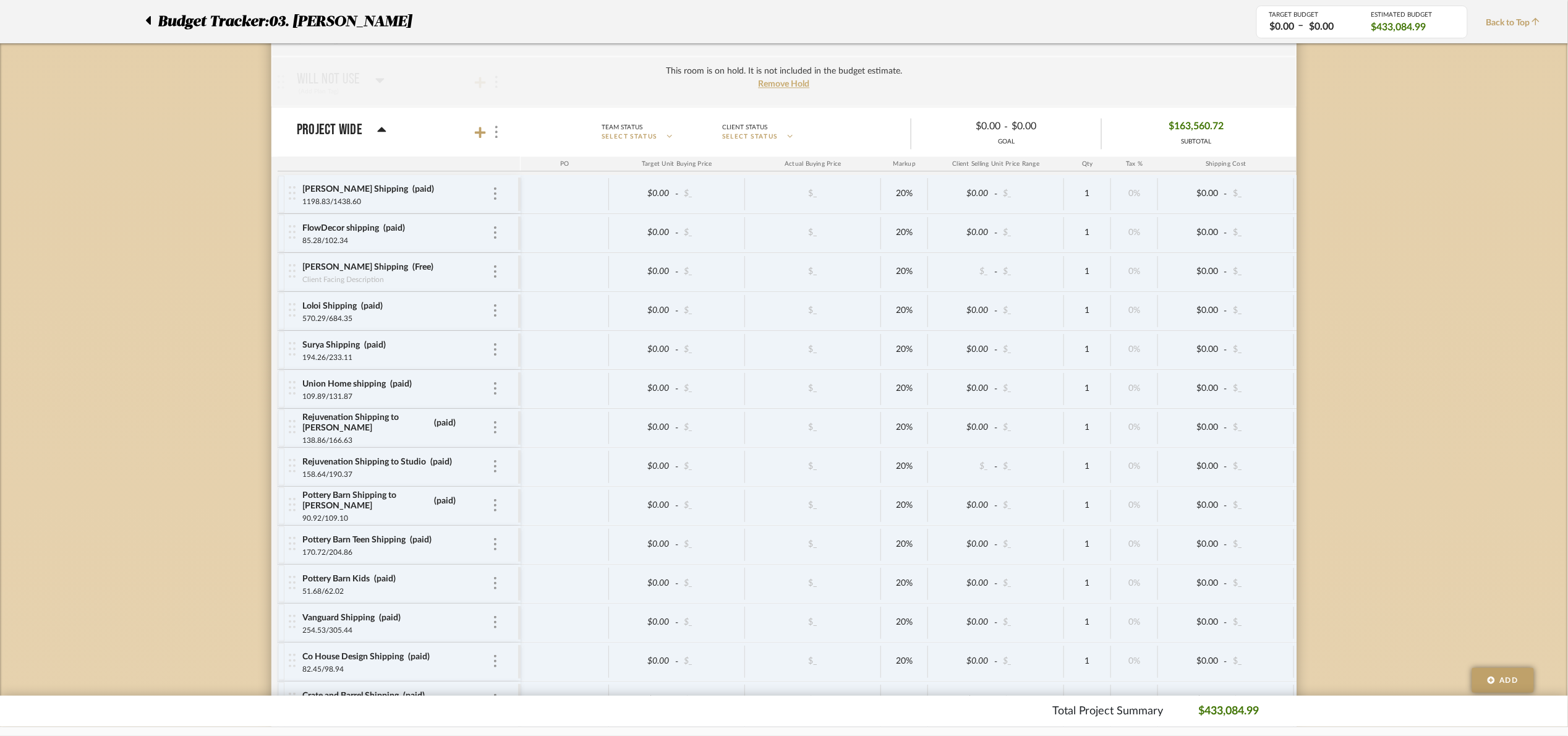
click at [468, 141] on mat-panel-title "Project Wide" at bounding box center [406, 132] width 218 height 16
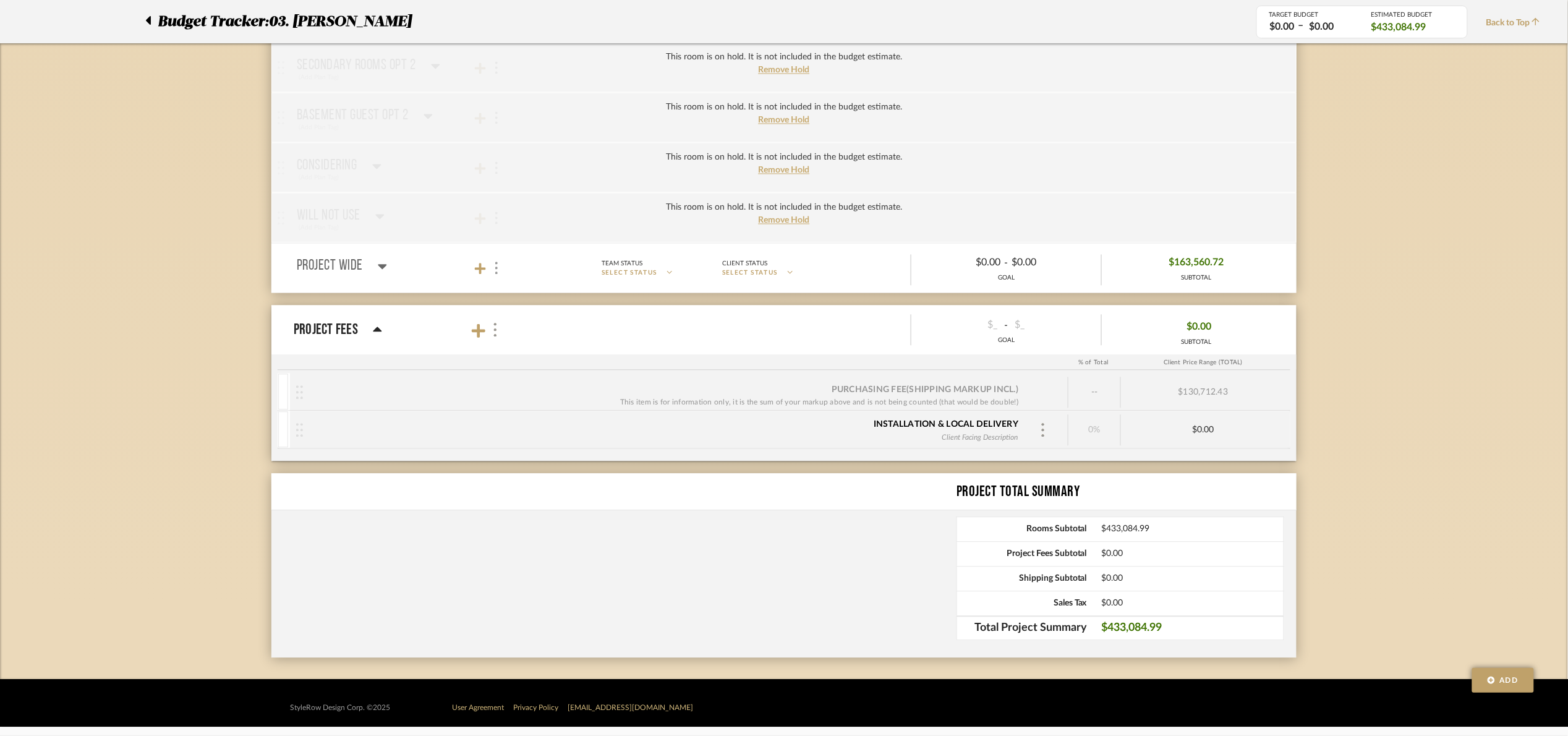
click at [393, 275] on mat-panel-title "Project Wide" at bounding box center [406, 268] width 218 height 16
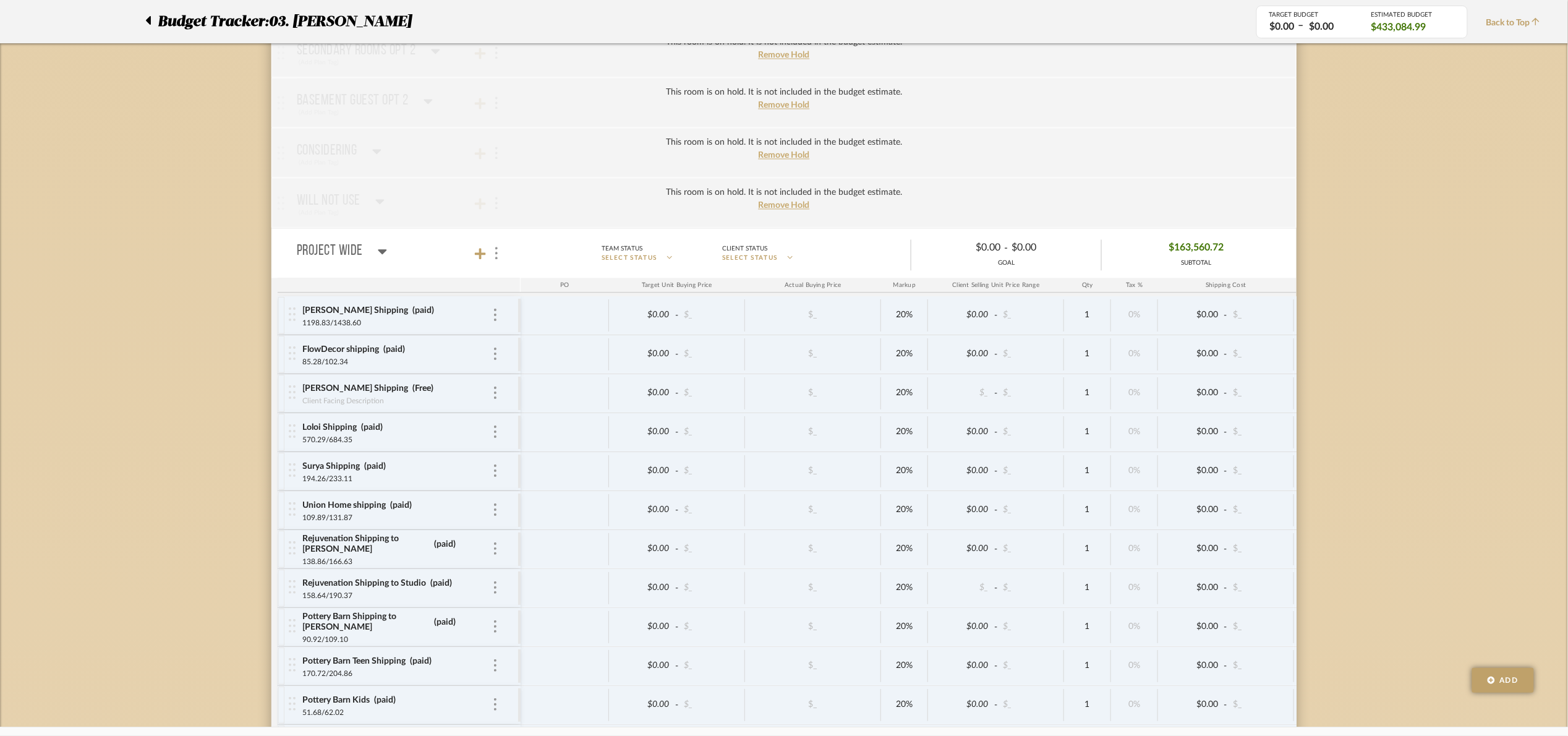
scroll to position [3395, 0]
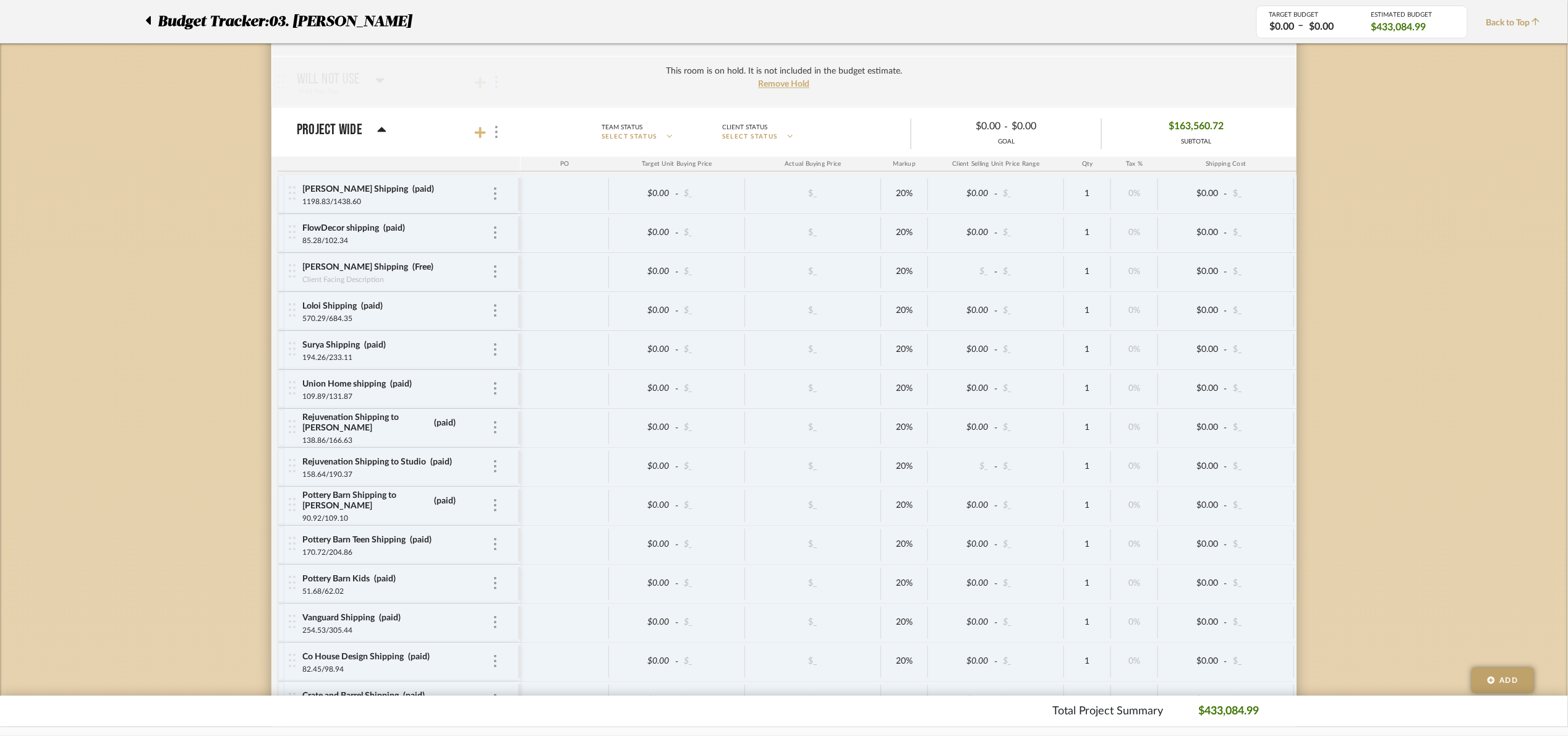
click at [480, 138] on icon at bounding box center [480, 133] width 11 height 11
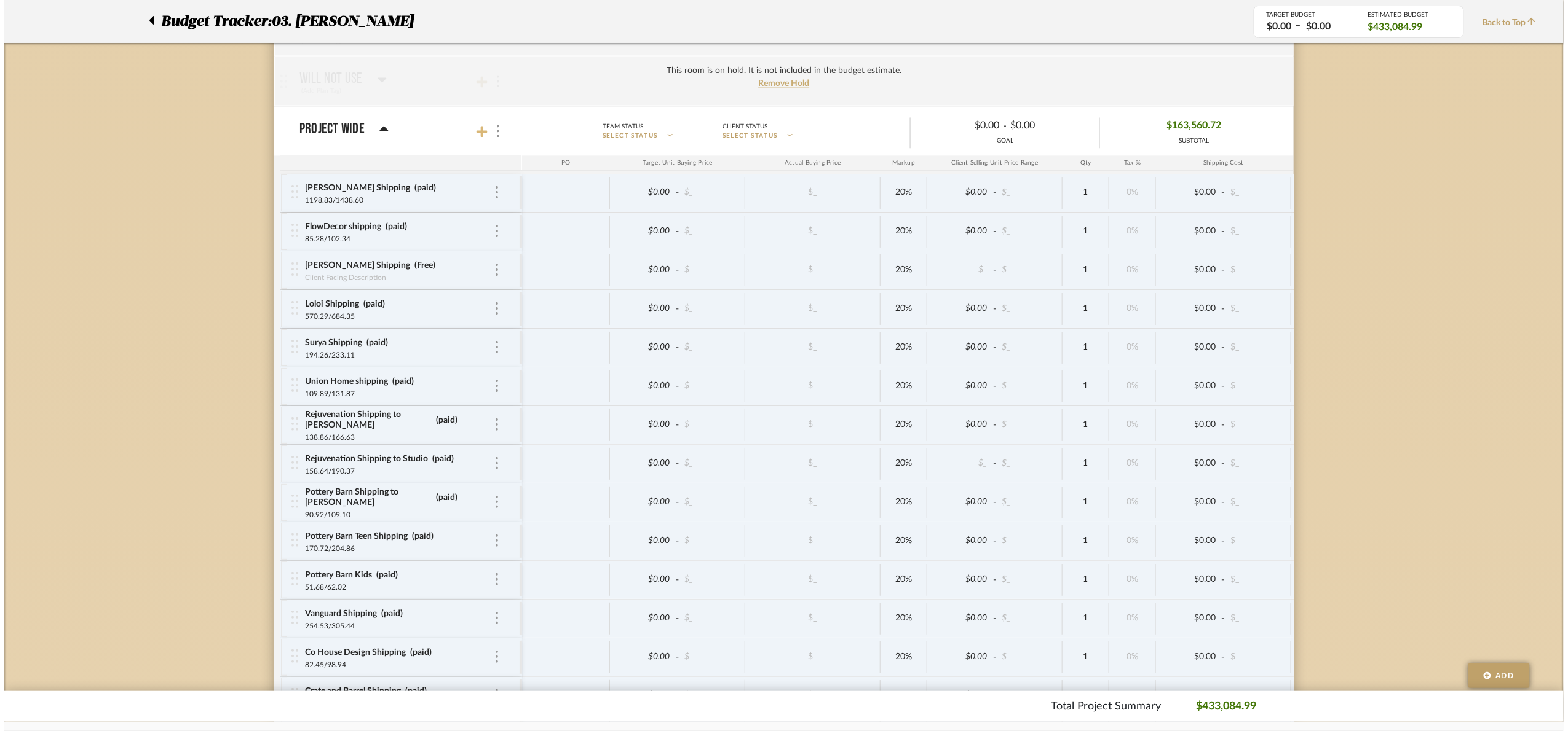
scroll to position [0, 0]
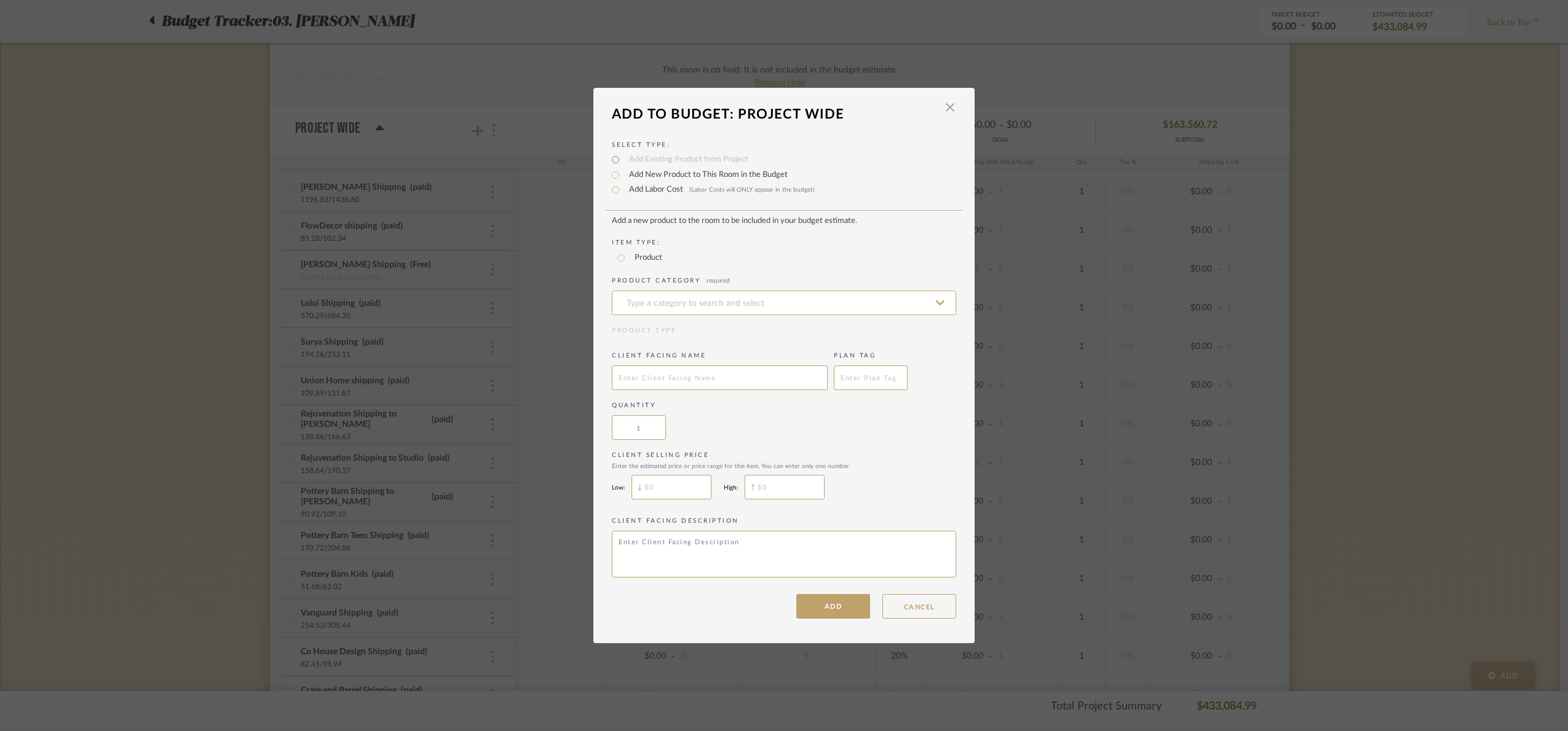
click at [683, 190] on label "Add Labor Cost (Labor Costs will ONLY appear in the budget)" at bounding box center [718, 190] width 192 height 12
click at [623, 190] on input "Add Labor Cost (Labor Costs will ONLY appear in the budget)" at bounding box center [615, 190] width 15 height 15
radio input "true"
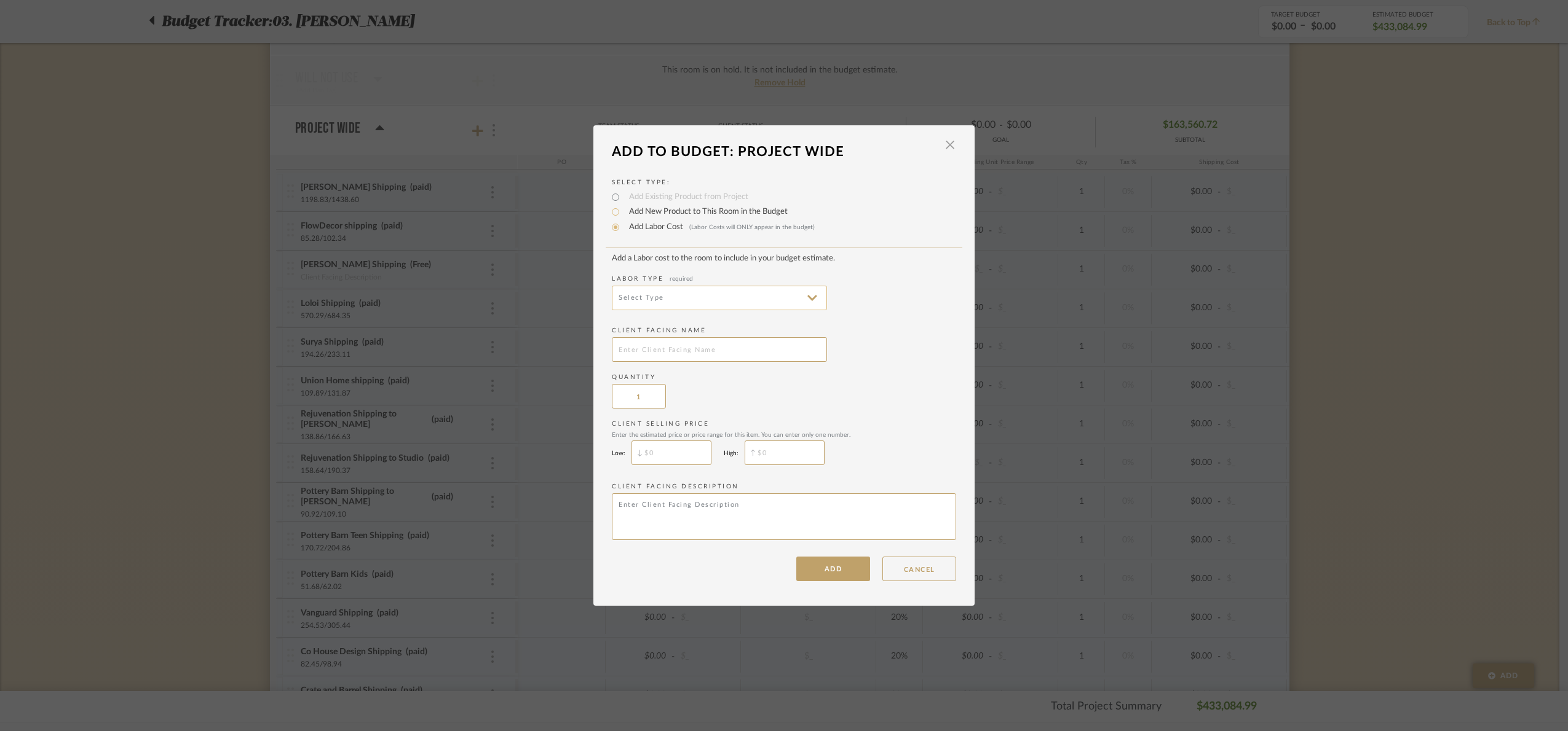
click at [652, 287] on input at bounding box center [719, 298] width 215 height 25
click at [657, 445] on span "Installation" at bounding box center [716, 445] width 191 height 11
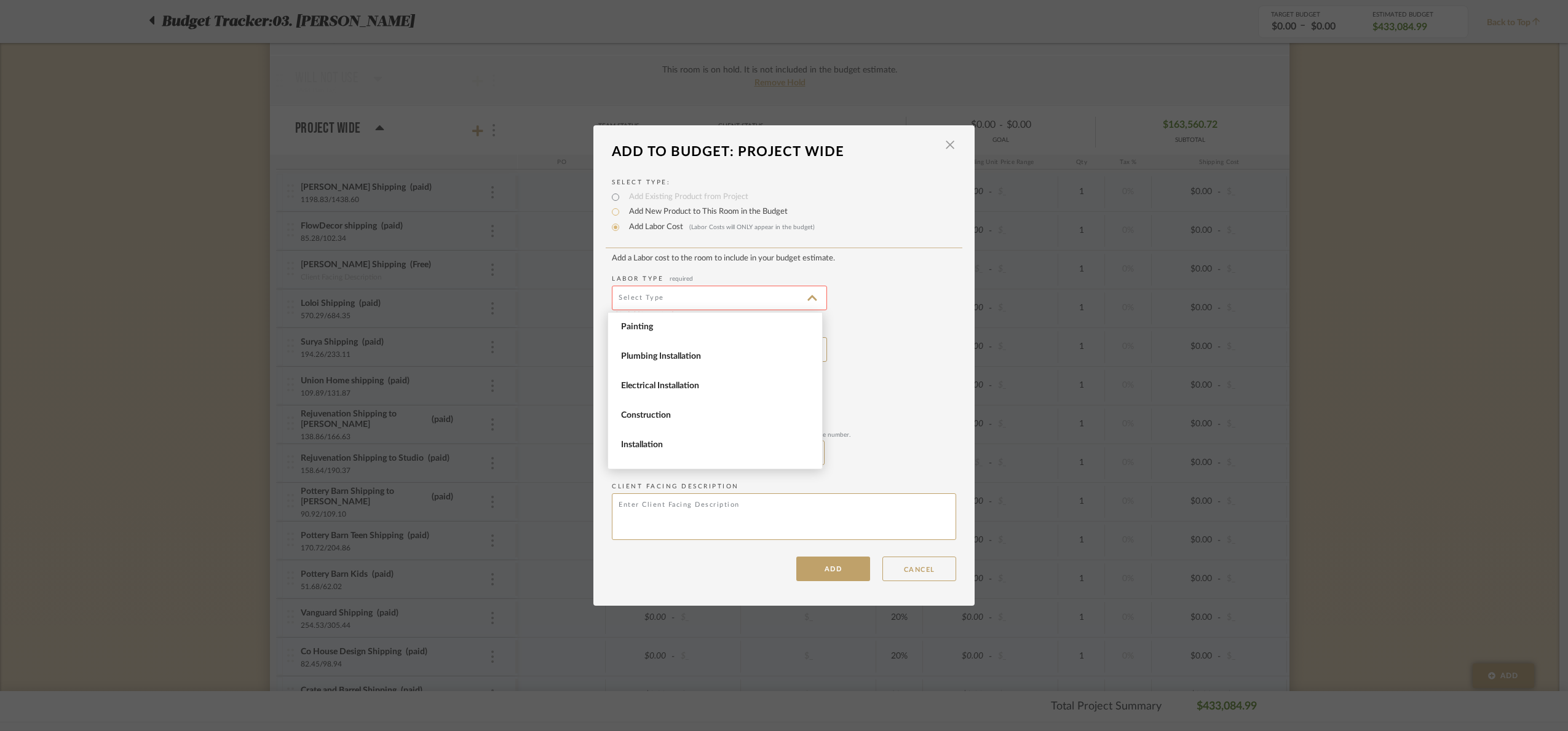
type input "Installation"
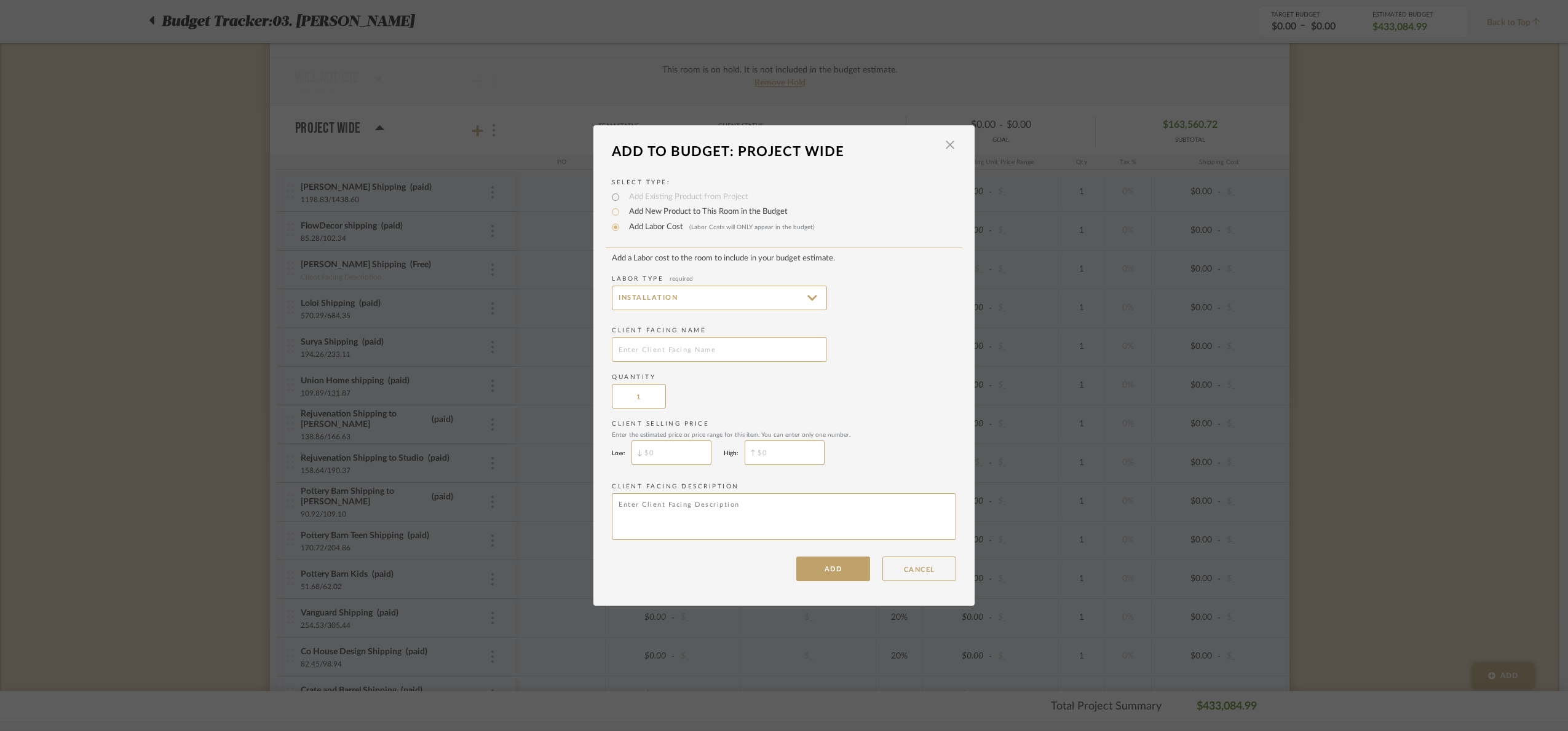
click at [646, 354] on input "text" at bounding box center [719, 350] width 215 height 25
type input "Carpet surge"
click at [843, 574] on button "ADD" at bounding box center [833, 569] width 74 height 25
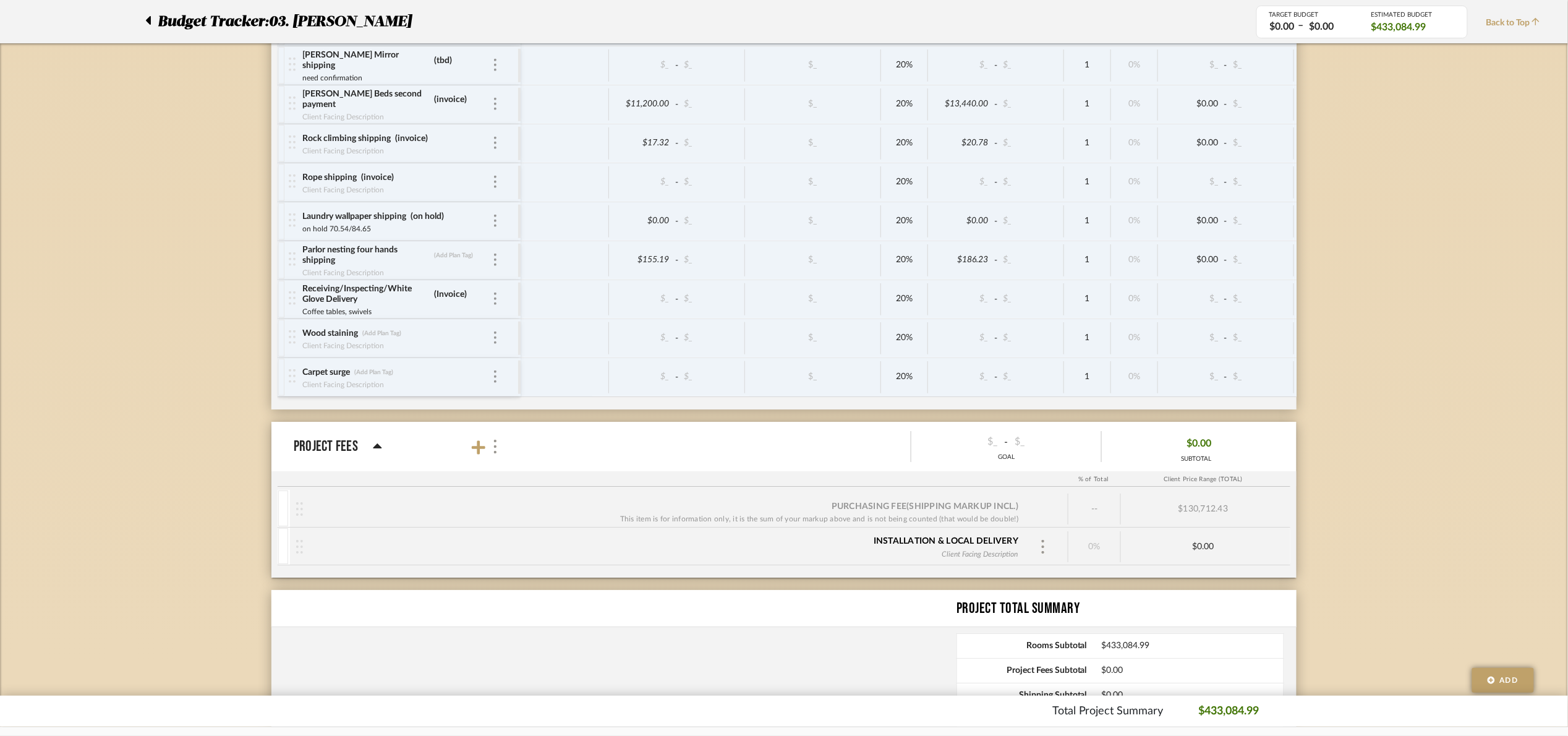
scroll to position [6087, 0]
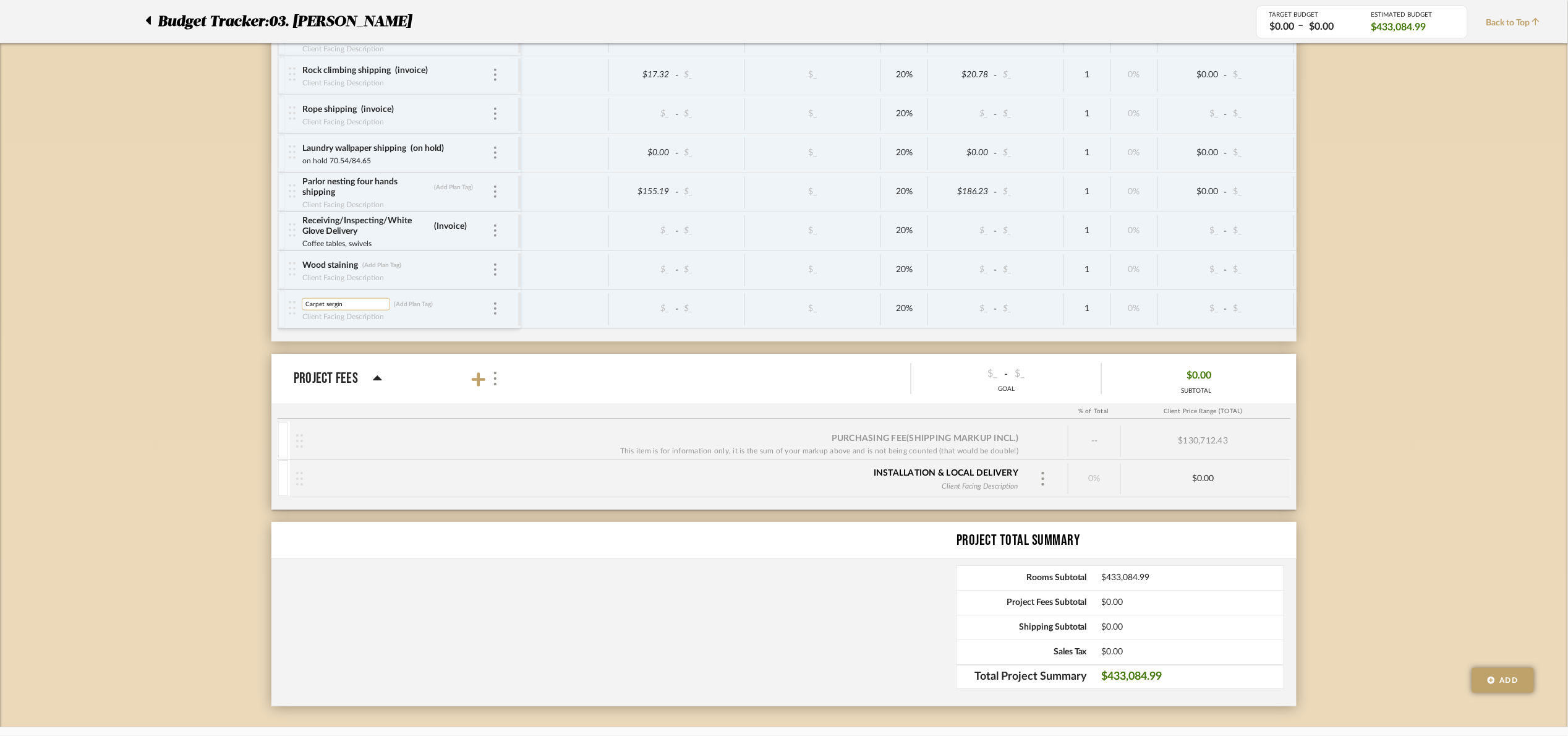
type input "Carpet serging"
